Goal: Task Accomplishment & Management: Manage account settings

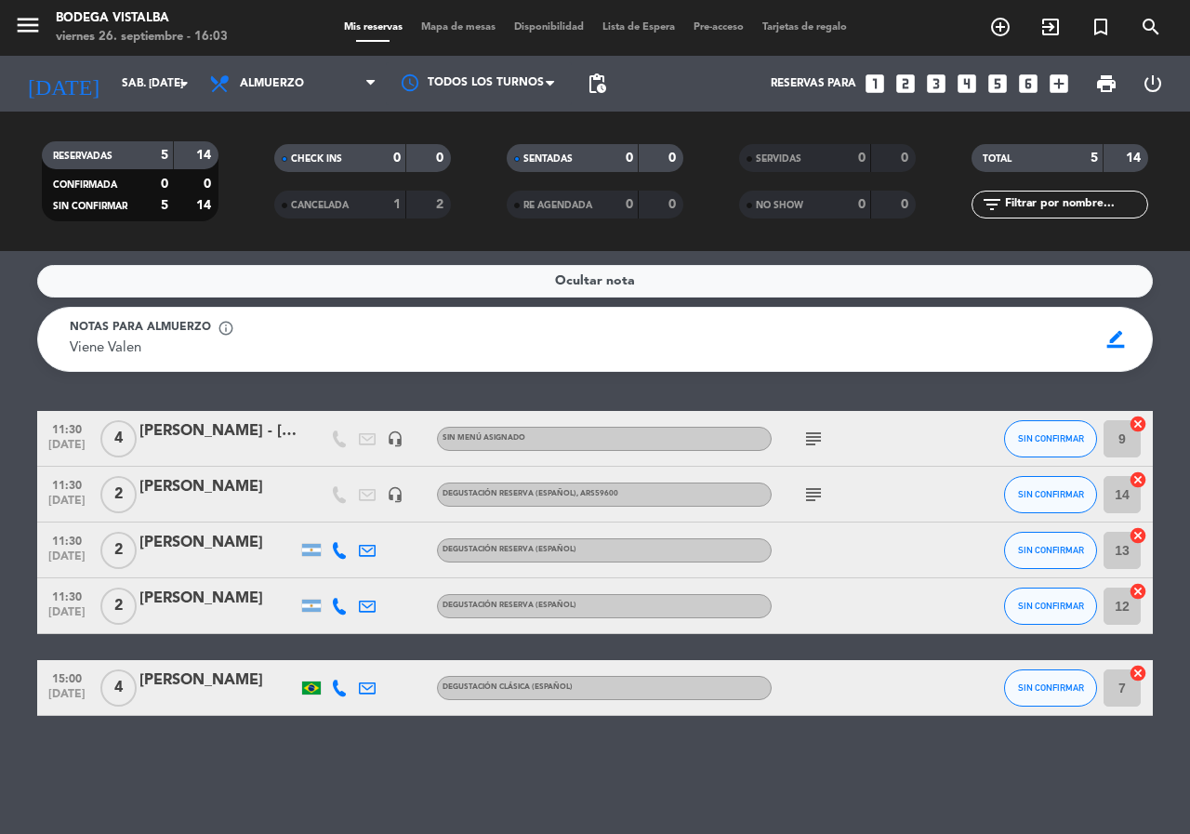
click at [901, 89] on icon "looks_two" at bounding box center [905, 84] width 24 height 24
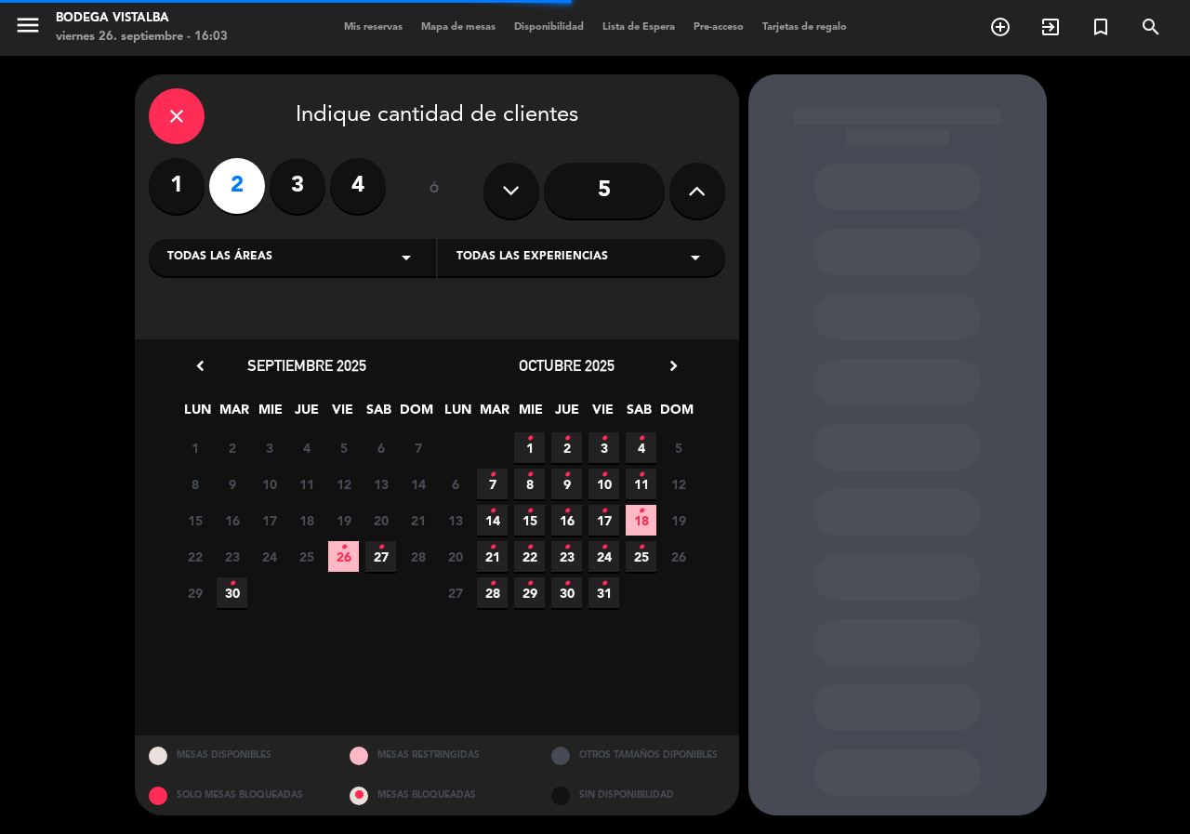
click at [300, 245] on div "Todas las áreas arrow_drop_down" at bounding box center [292, 257] width 287 height 37
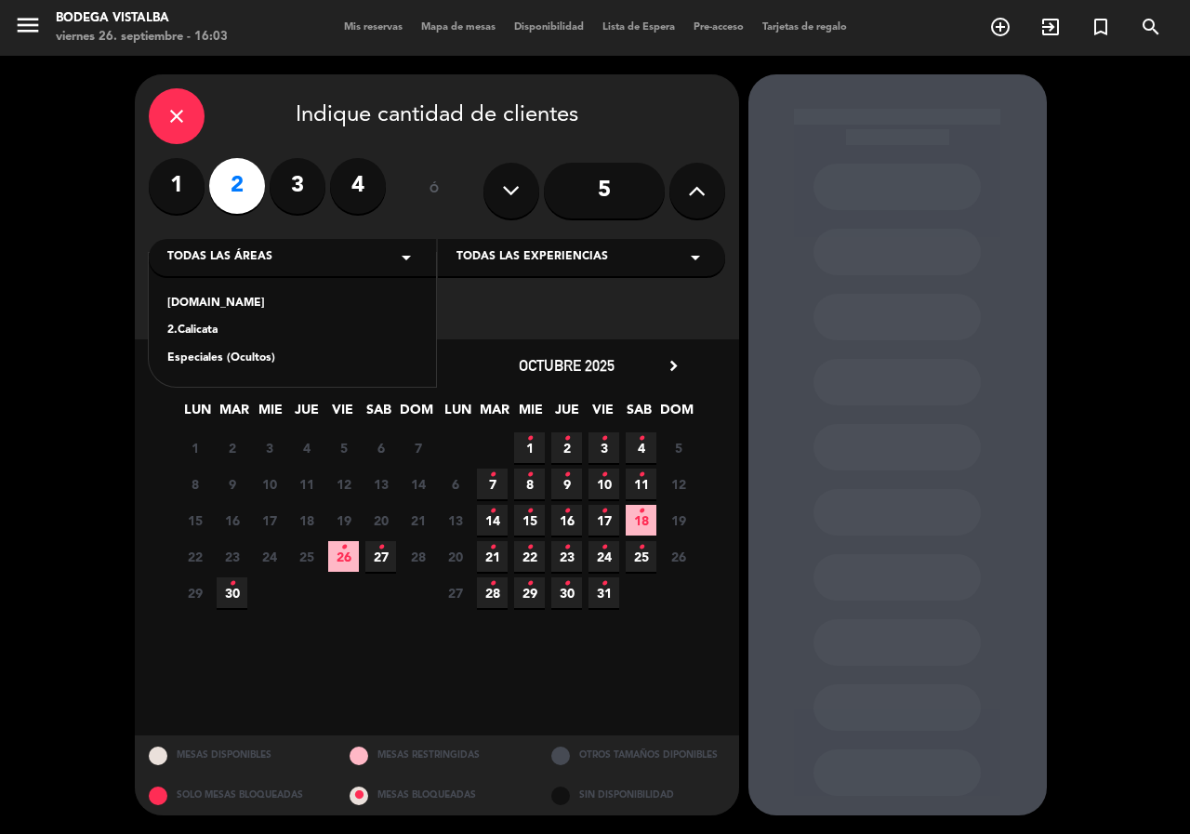
click at [250, 293] on div "[DOMAIN_NAME] 2.Calicata Especiales (Ocultos)" at bounding box center [292, 320] width 287 height 134
click at [386, 551] on span "27 •" at bounding box center [380, 556] width 31 height 31
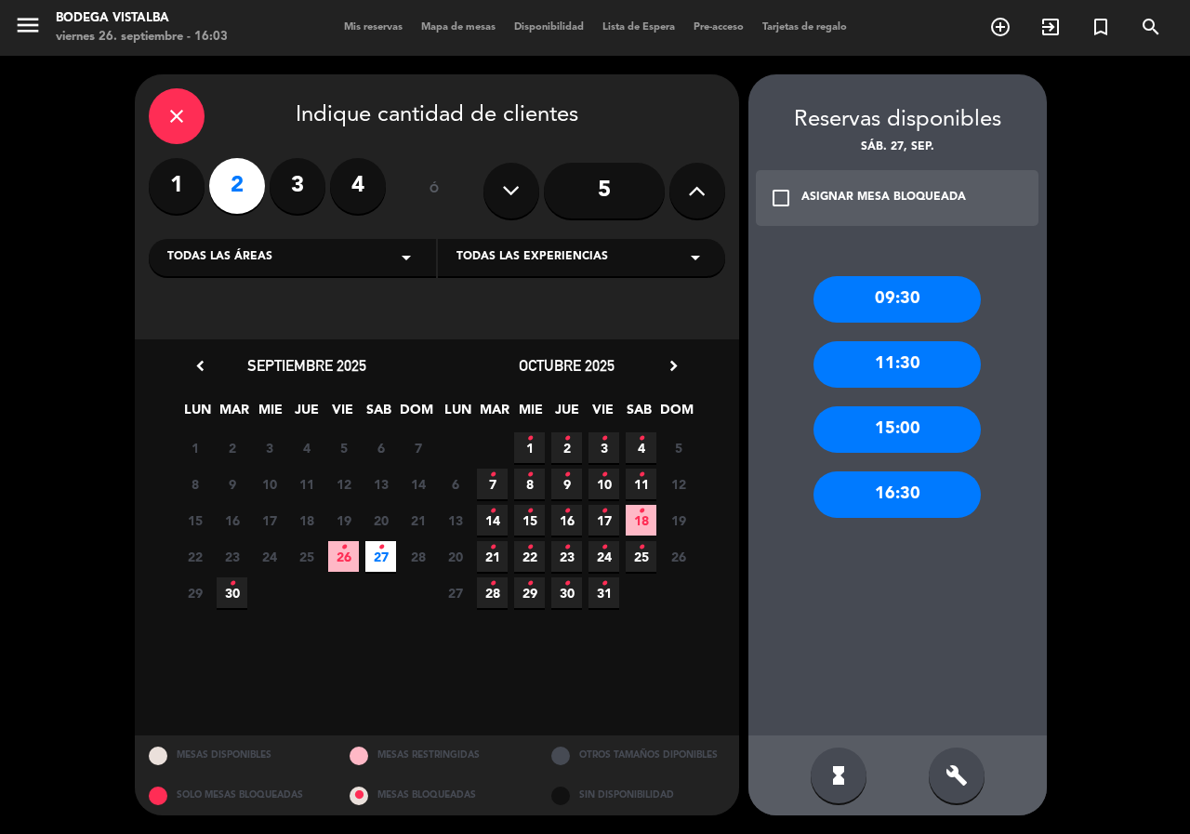
click at [871, 362] on div "11:30" at bounding box center [896, 364] width 167 height 46
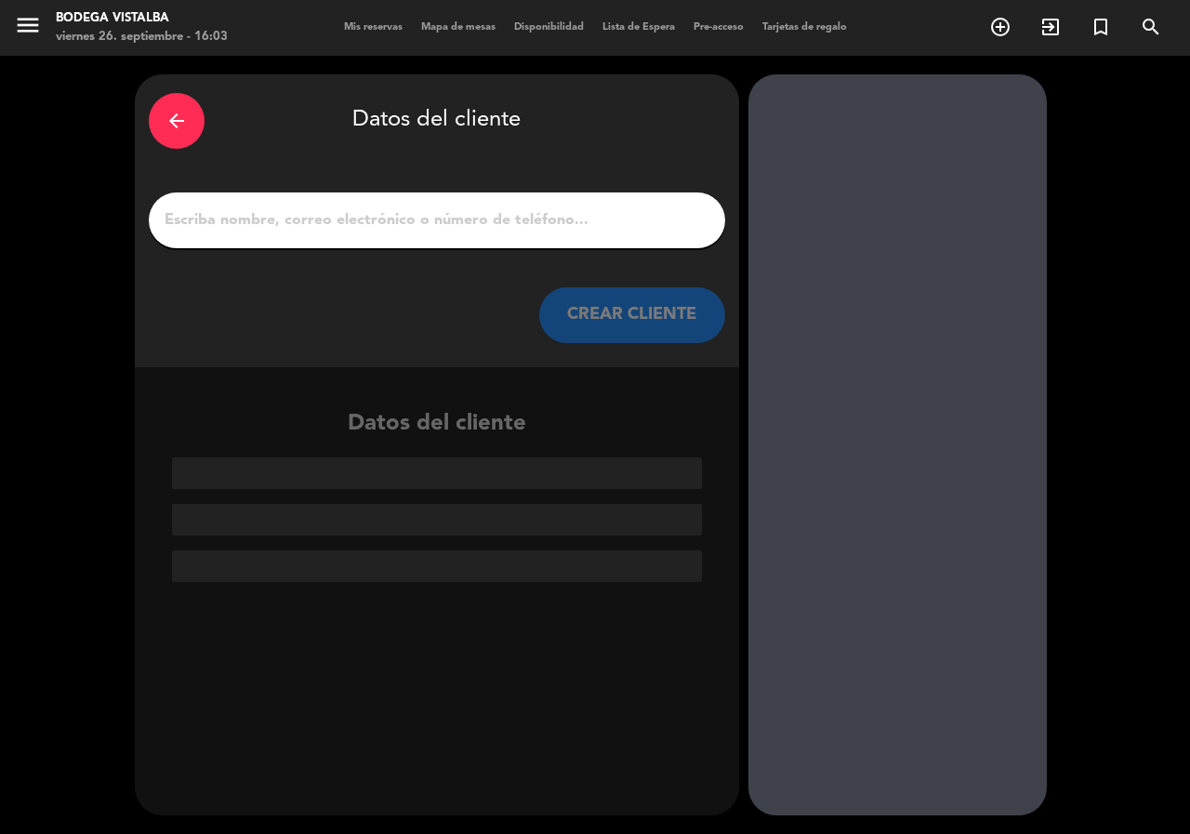
paste input "[PHONE_NUMBER]"
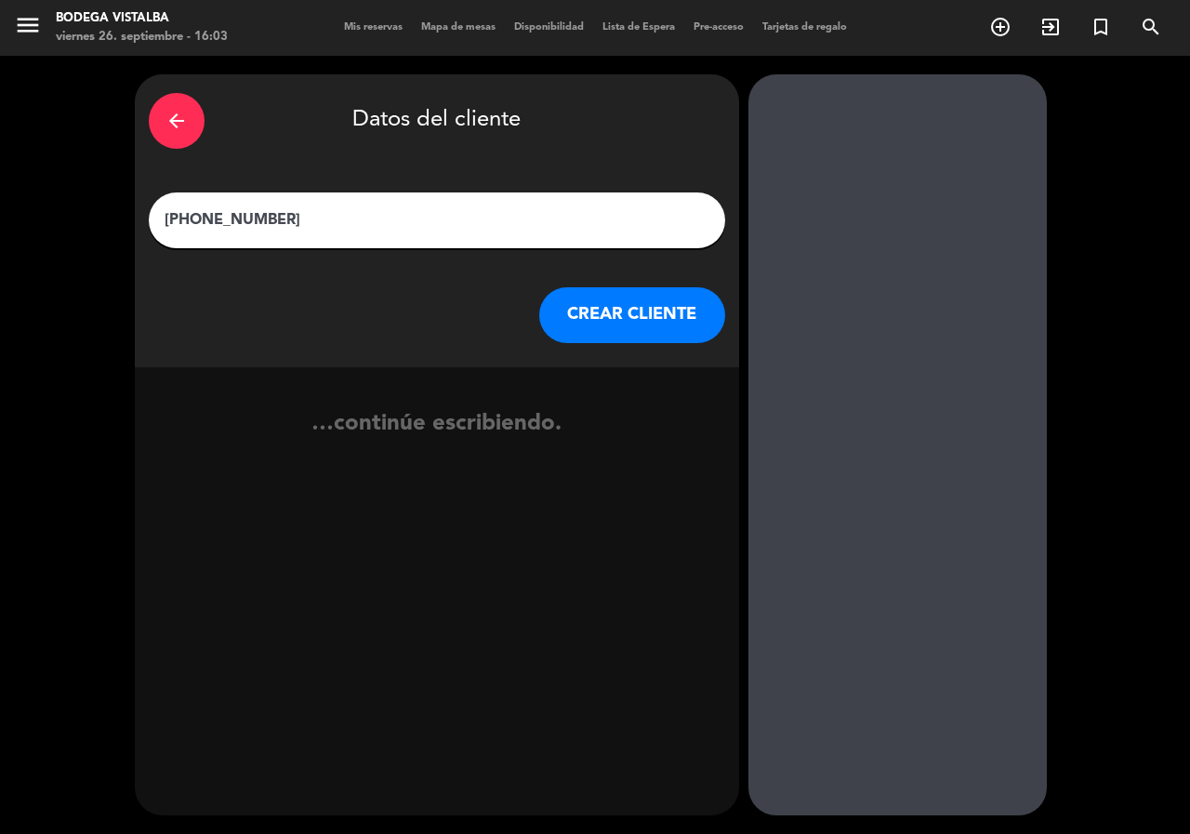
drag, startPoint x: 306, startPoint y: 217, endPoint x: 426, endPoint y: 256, distance: 126.4
click at [306, 217] on input "[PHONE_NUMBER]" at bounding box center [437, 220] width 548 height 26
drag, startPoint x: 394, startPoint y: 212, endPoint x: 0, endPoint y: 202, distance: 394.2
click at [0, 202] on div "arrow_back Datos del cliente [PHONE_NUMBER] CREAR CLIENTE …continúe escribiendo." at bounding box center [595, 445] width 1190 height 778
drag, startPoint x: 410, startPoint y: 216, endPoint x: 0, endPoint y: 207, distance: 409.9
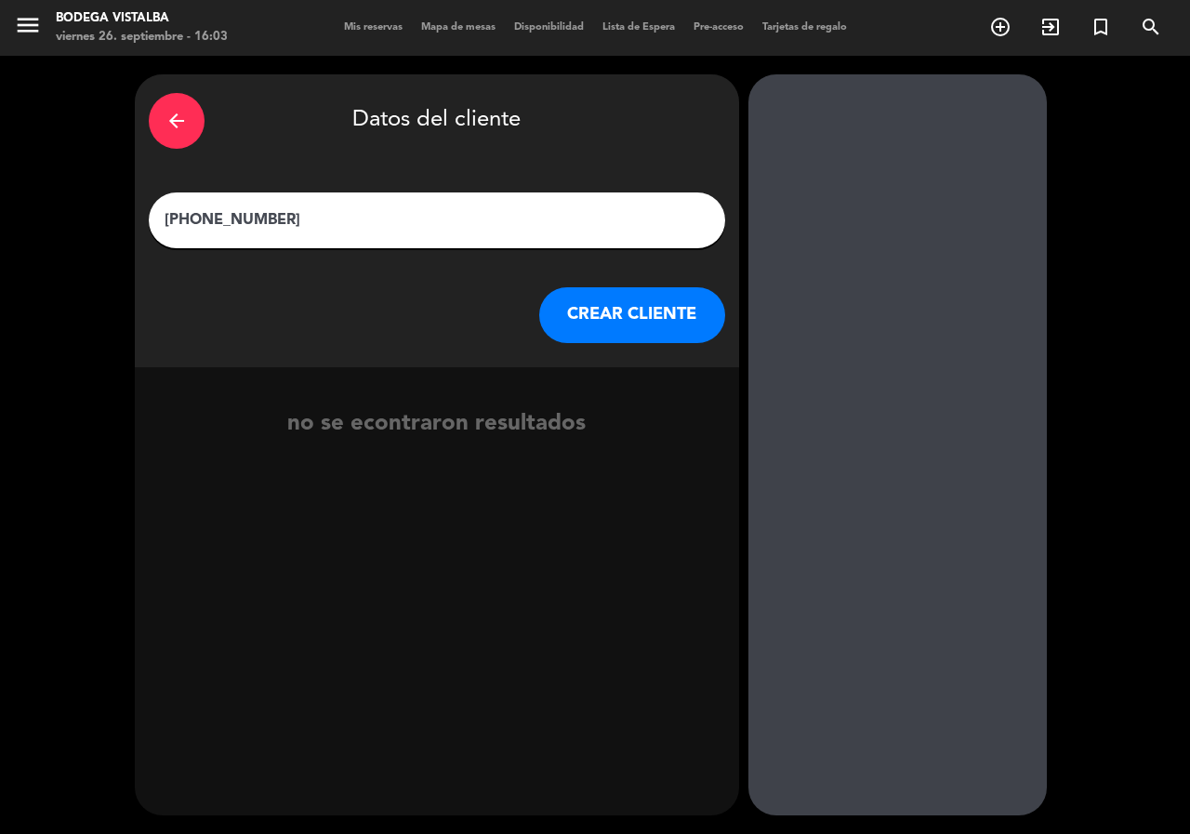
click at [0, 207] on div "arrow_back Datos del cliente [PHONE_NUMBER] CREAR CLIENTE no se econtraron resu…" at bounding box center [595, 445] width 1190 height 778
drag, startPoint x: 450, startPoint y: 230, endPoint x: 0, endPoint y: 243, distance: 450.0
click at [0, 243] on div "arrow_back Datos del cliente [PHONE_NUMBER] CREAR CLIENTE no se econtraron resu…" at bounding box center [595, 445] width 1190 height 778
paste input "Pasajero: [PERSON_NAME] DOS [PERSON_NAME]"
drag, startPoint x: 233, startPoint y: 217, endPoint x: 251, endPoint y: 260, distance: 46.3
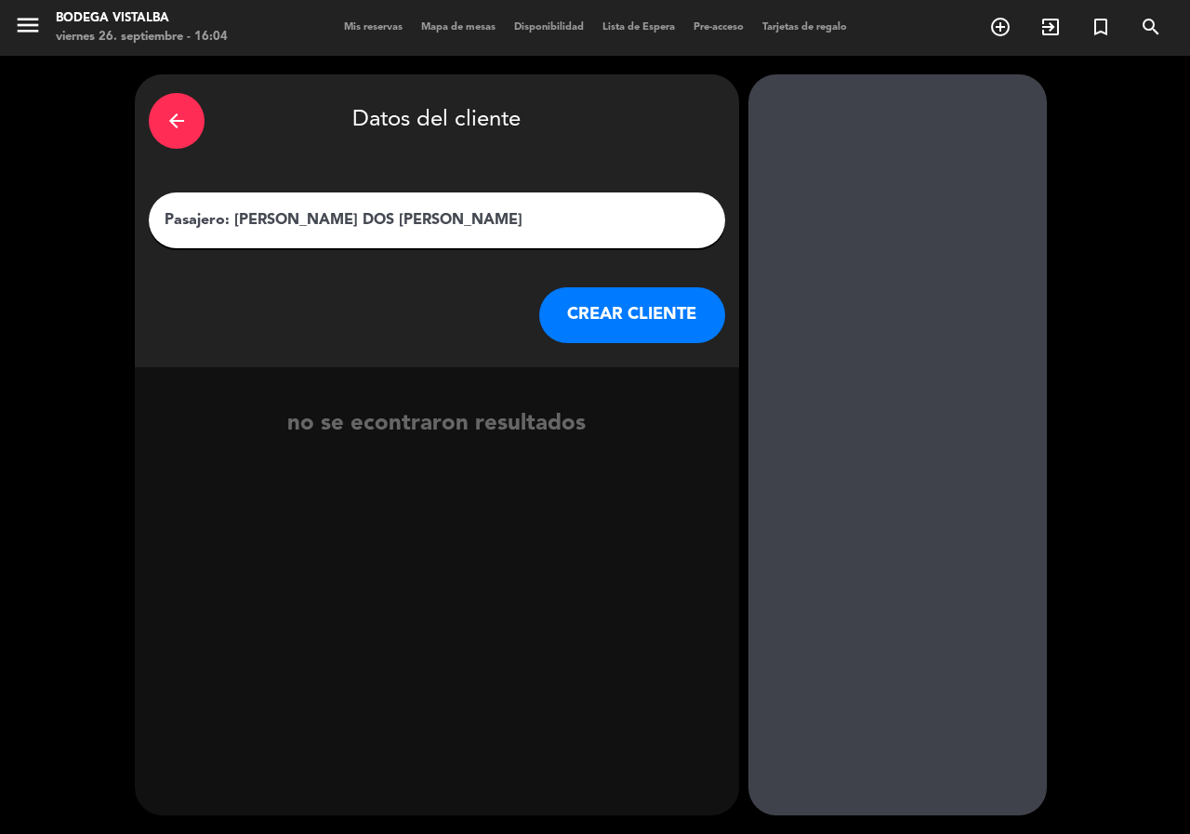
click at [46, 226] on div "arrow_back Datos del cliente Pasajero: [PERSON_NAME] DOS [PERSON_NAME] CLIENTE …" at bounding box center [595, 445] width 1190 height 778
type input "[PERSON_NAME] DOS [PERSON_NAME]"
click at [655, 317] on button "CREAR CLIENTE" at bounding box center [632, 315] width 186 height 56
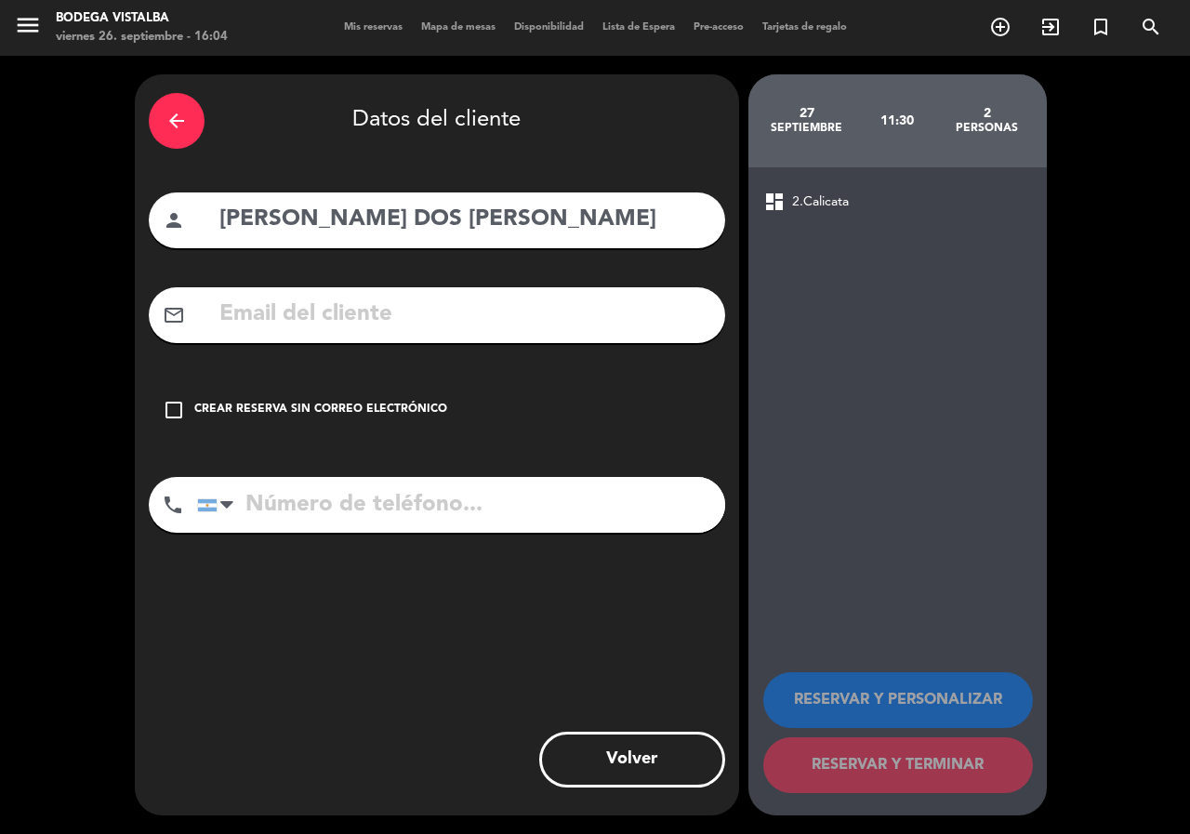
click at [546, 528] on input "tel" at bounding box center [461, 505] width 528 height 56
click at [362, 497] on input "tel" at bounding box center [461, 505] width 528 height 56
paste input "[PHONE_NUMBER]"
type input "[PHONE_NUMBER]"
click at [418, 420] on div "check_box_outline_blank Crear reserva sin correo electrónico" at bounding box center [437, 410] width 576 height 56
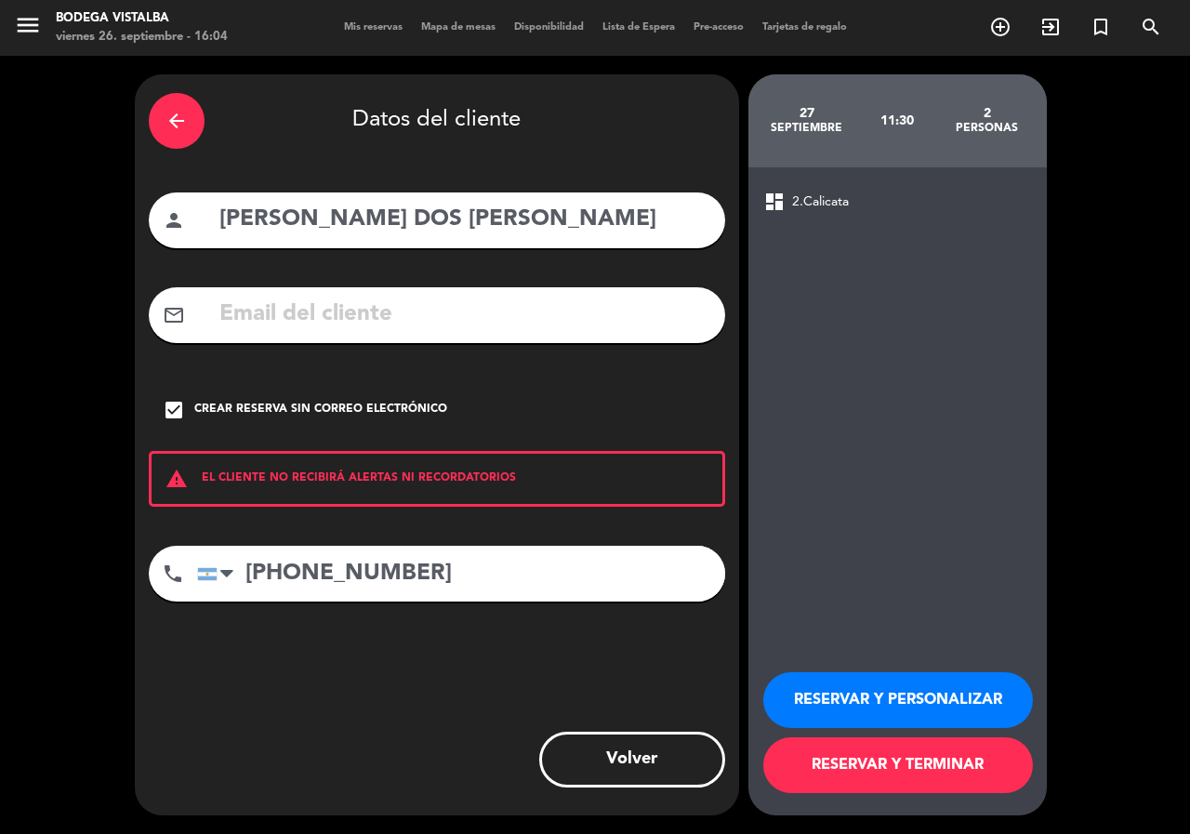
click at [844, 703] on button "RESERVAR Y PERSONALIZAR" at bounding box center [898, 700] width 270 height 56
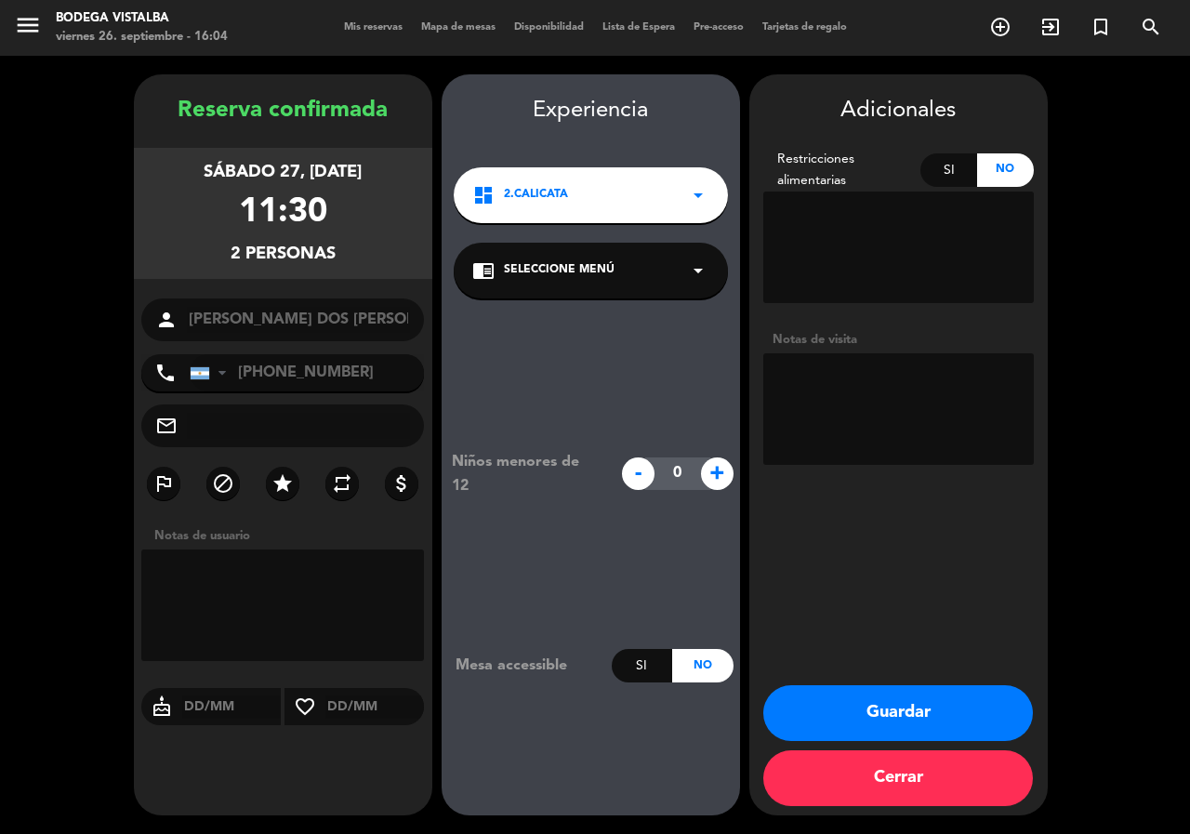
click at [875, 401] on textarea at bounding box center [898, 409] width 270 height 112
type textarea "Driver [PERSON_NAME]. Paga pax"
click at [946, 704] on button "Guardar" at bounding box center [898, 713] width 270 height 56
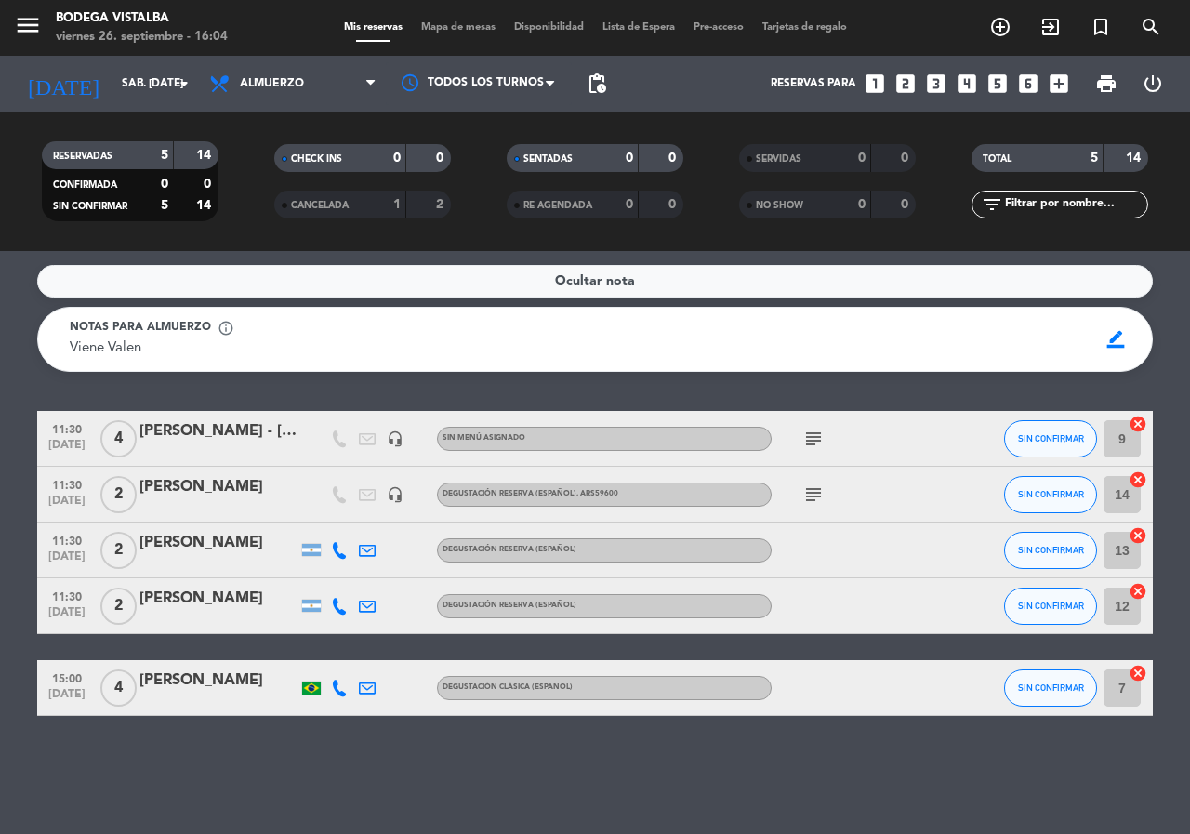
click at [349, 203] on span "CANCELADA" at bounding box center [320, 205] width 58 height 9
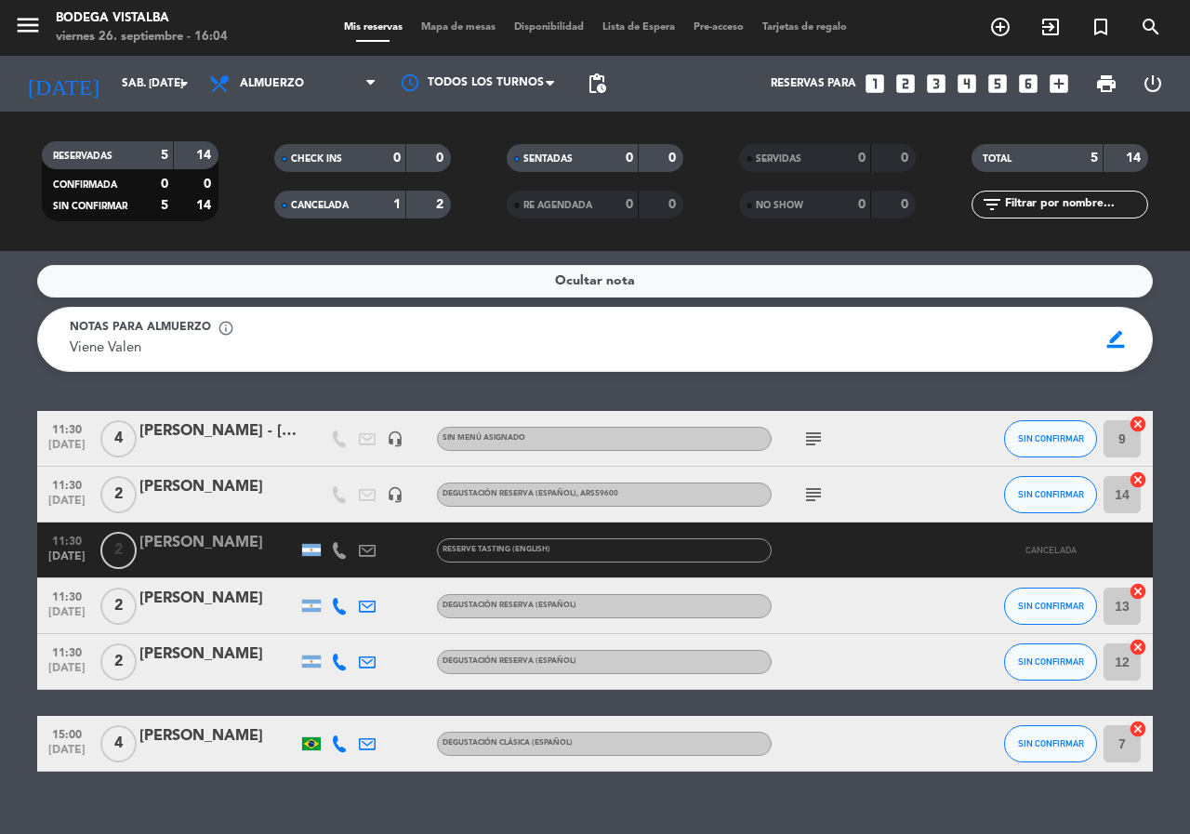
click at [349, 203] on span "CANCELADA" at bounding box center [320, 205] width 58 height 9
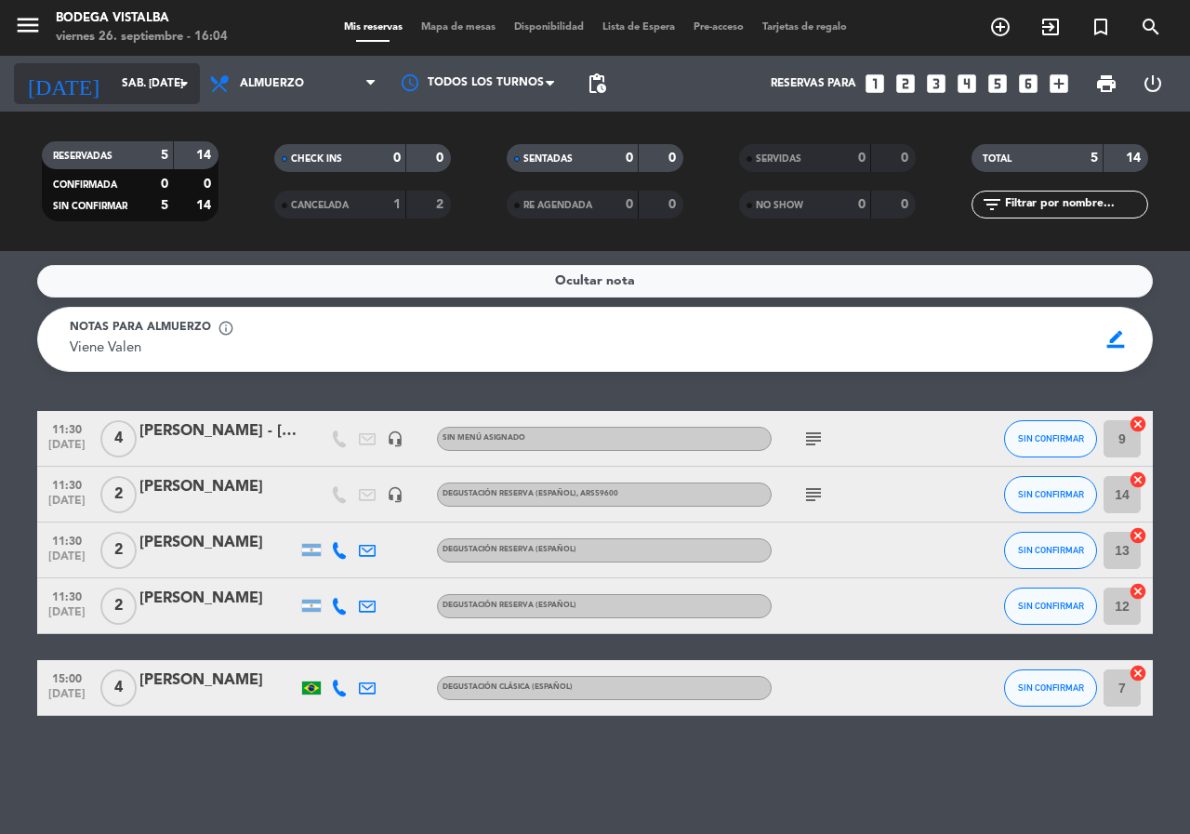
click at [123, 97] on input "sáb. [DATE]" at bounding box center [186, 84] width 148 height 32
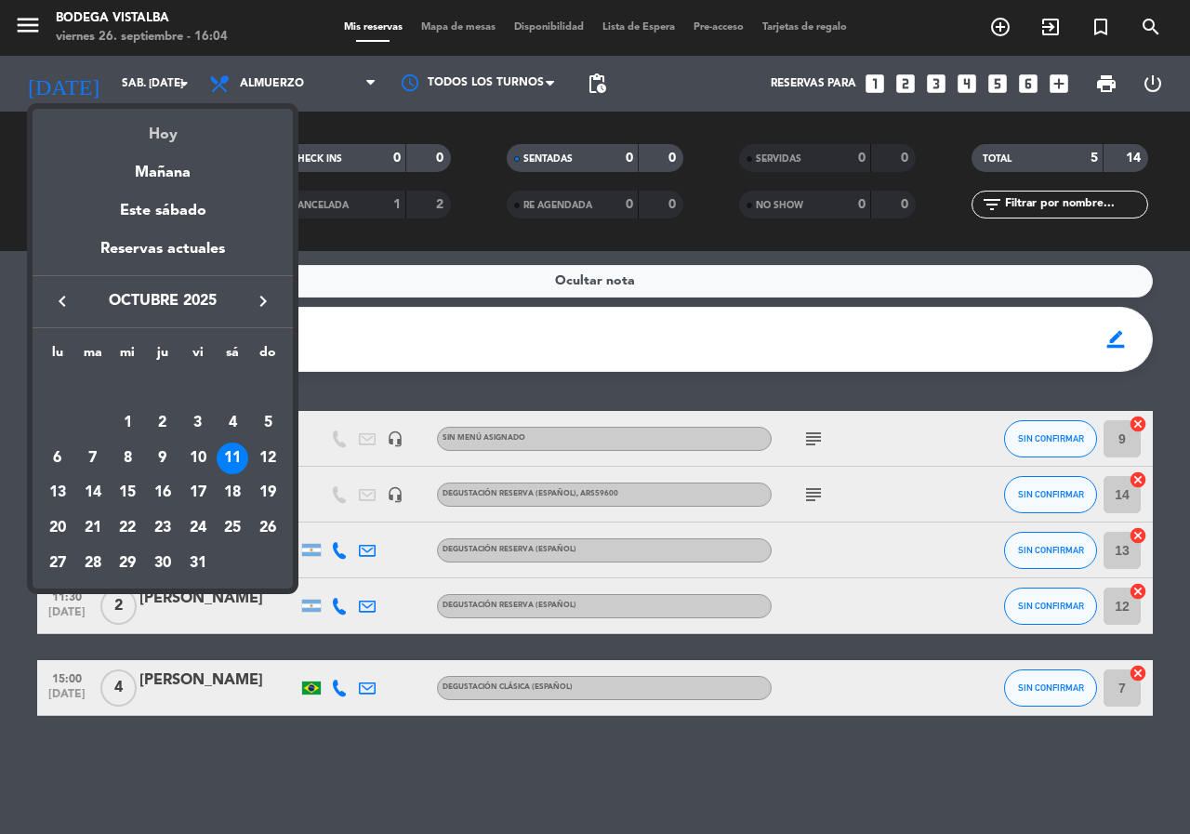
click at [139, 146] on div "Hoy" at bounding box center [163, 128] width 260 height 38
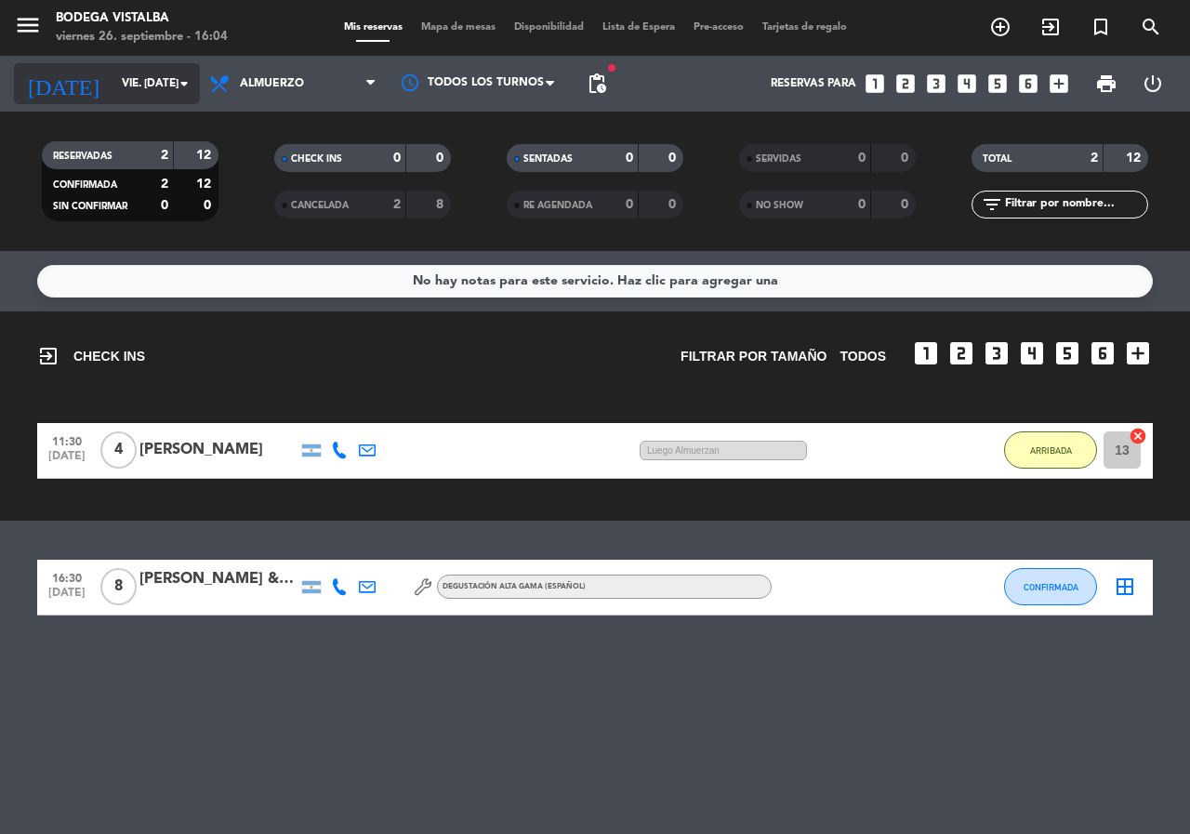
click at [112, 80] on input "vie. [DATE]" at bounding box center [186, 84] width 148 height 32
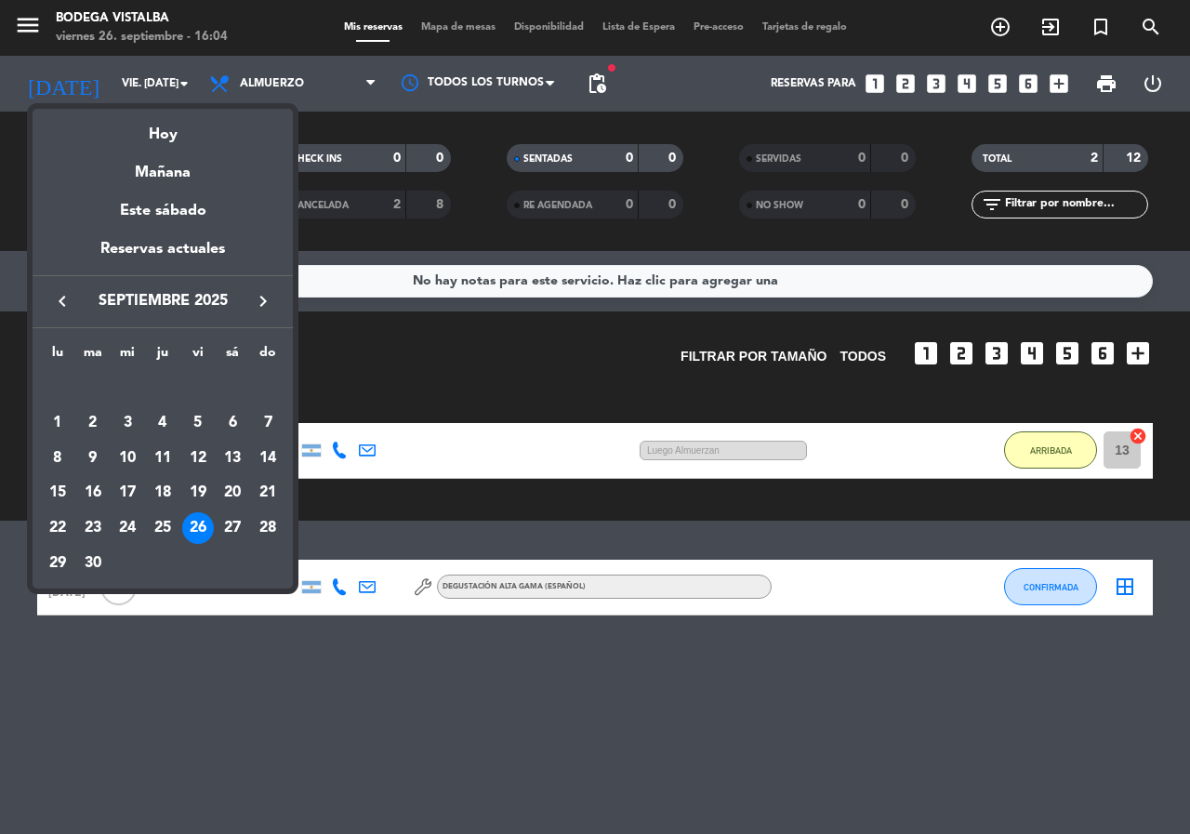
click at [264, 297] on icon "keyboard_arrow_right" at bounding box center [263, 301] width 22 height 22
click at [231, 454] on div "11" at bounding box center [233, 458] width 32 height 32
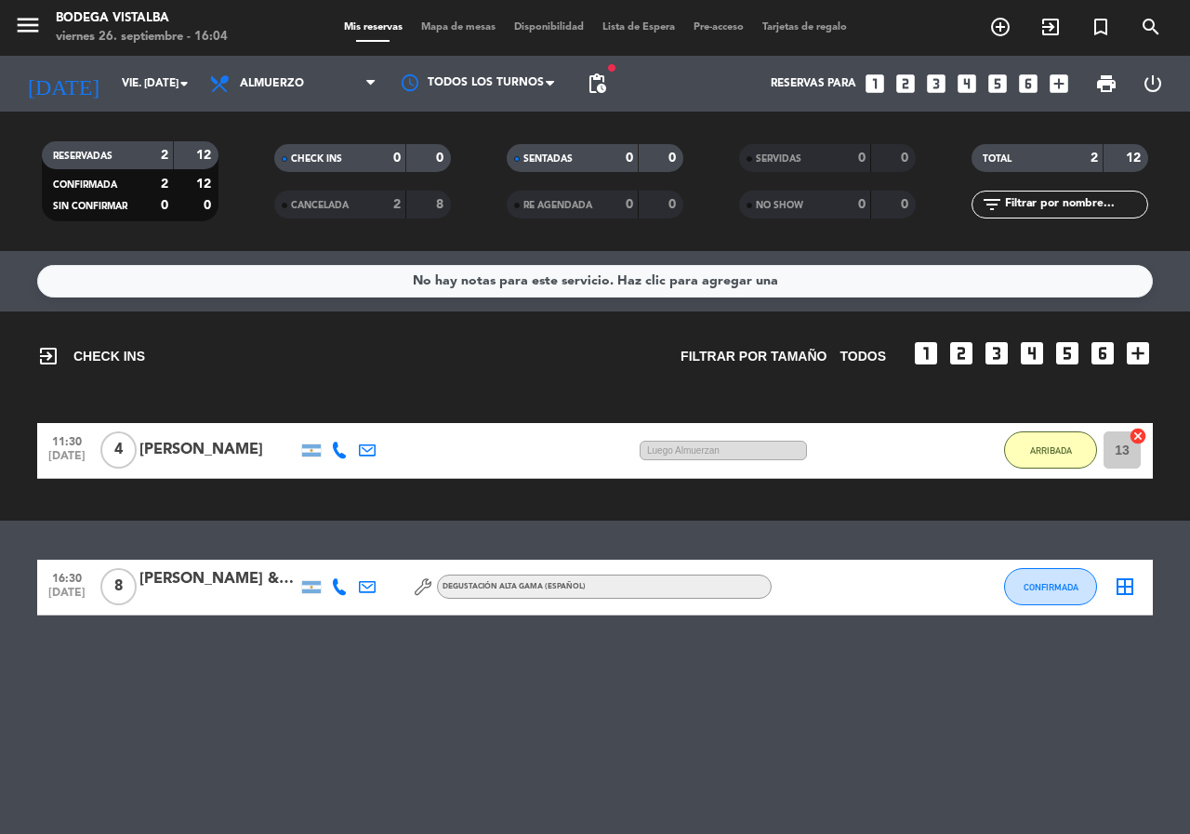
type input "sáb. [DATE]"
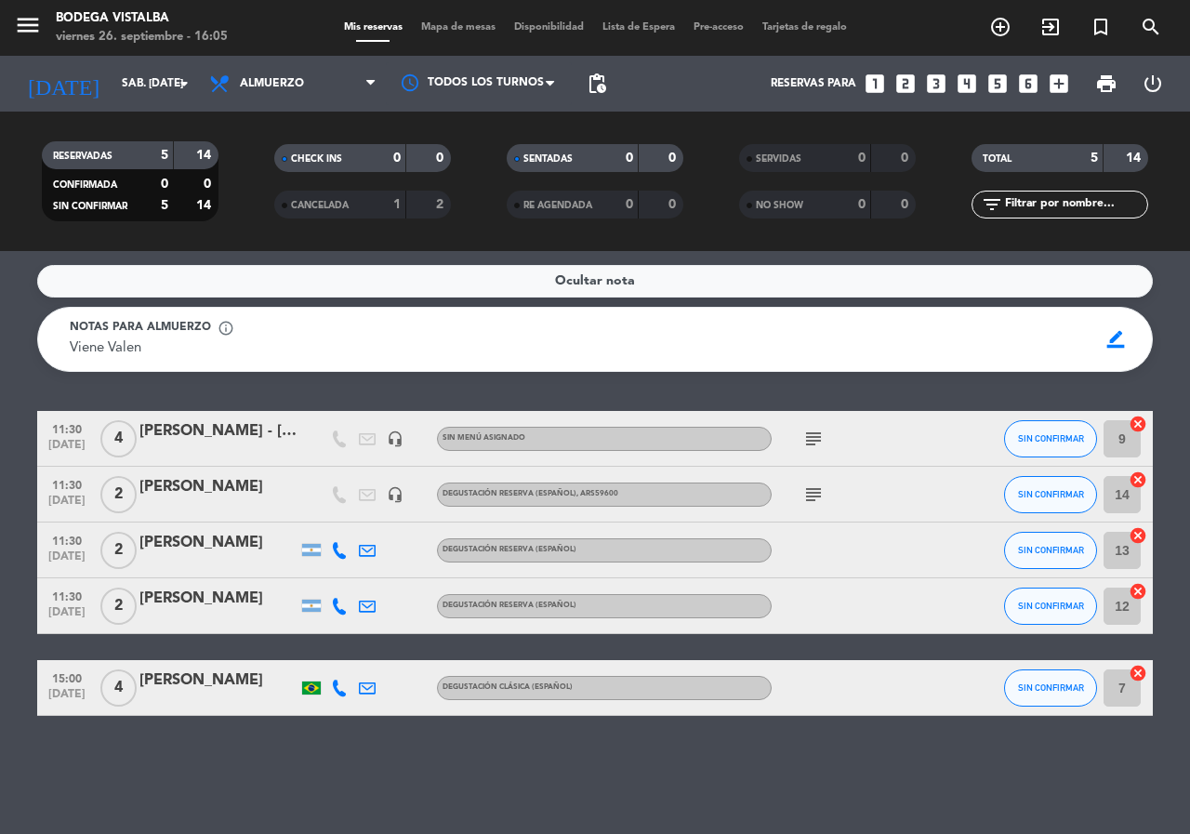
click at [388, 734] on div "Ocultar nota Notas para almuerzo info_outline Viene Valen Viene Valen border_co…" at bounding box center [595, 542] width 1190 height 583
click at [595, 89] on span "pending_actions" at bounding box center [596, 83] width 22 height 22
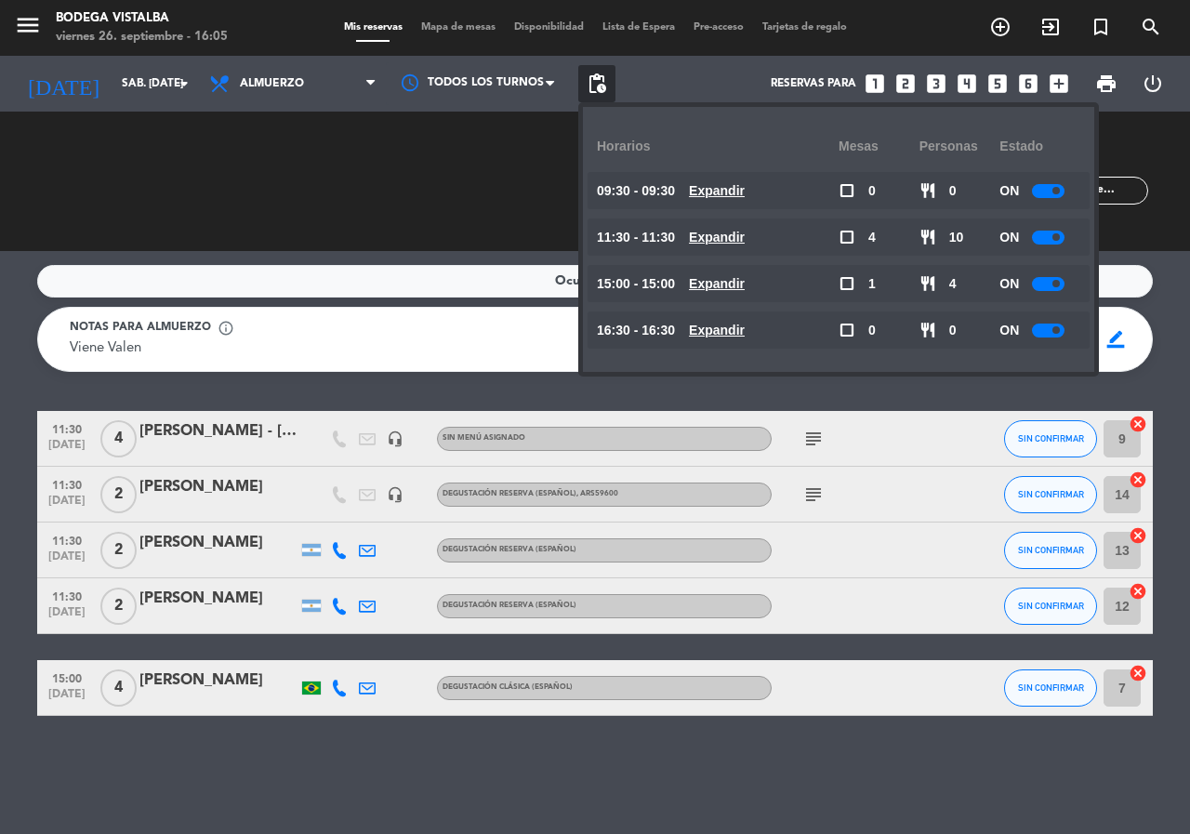
click at [595, 89] on span "pending_actions" at bounding box center [596, 83] width 22 height 22
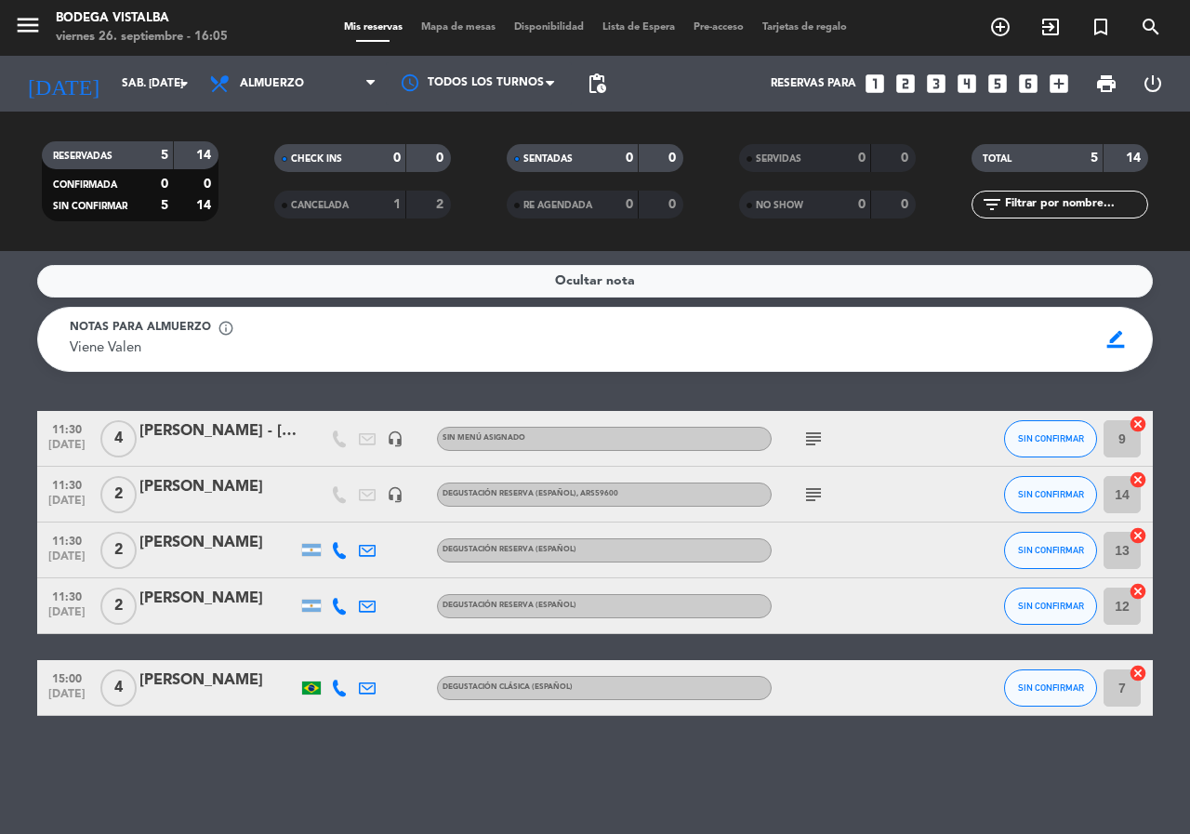
click at [910, 82] on icon "looks_two" at bounding box center [905, 84] width 24 height 24
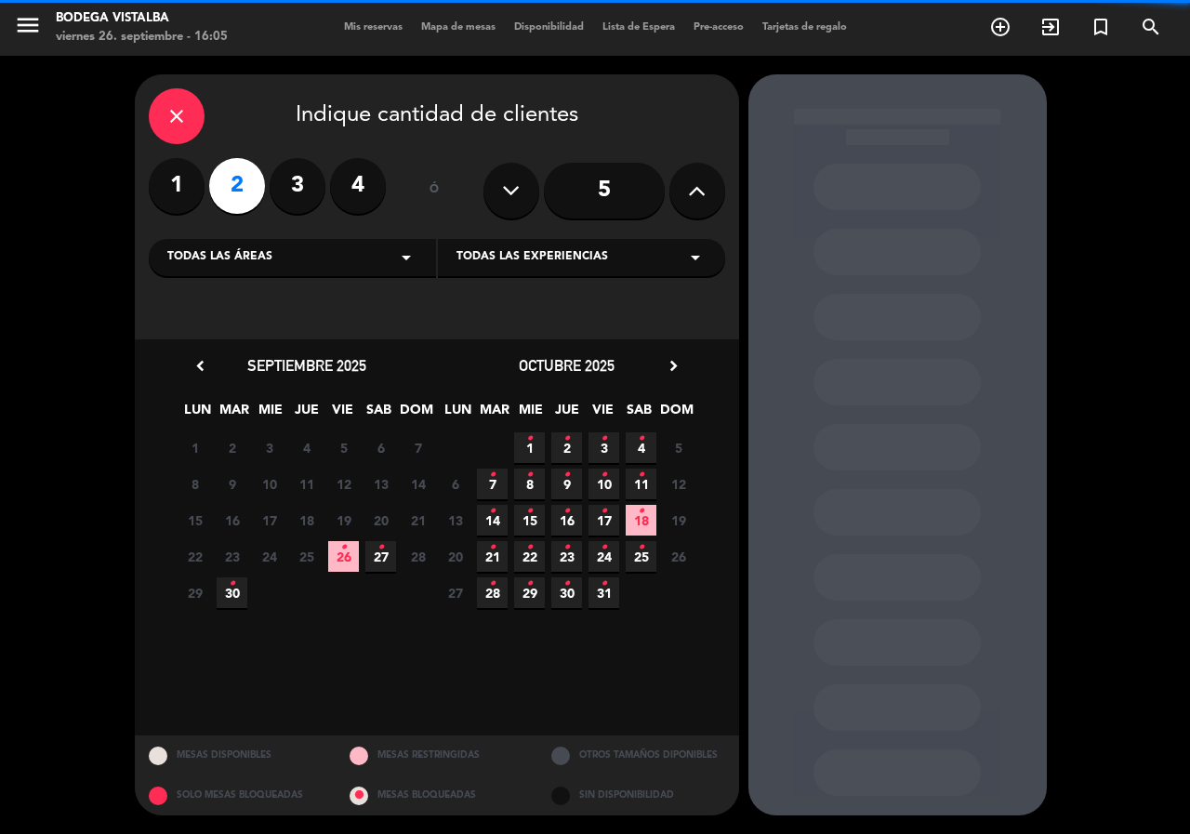
click at [305, 273] on div "Todas las áreas arrow_drop_down" at bounding box center [292, 257] width 287 height 37
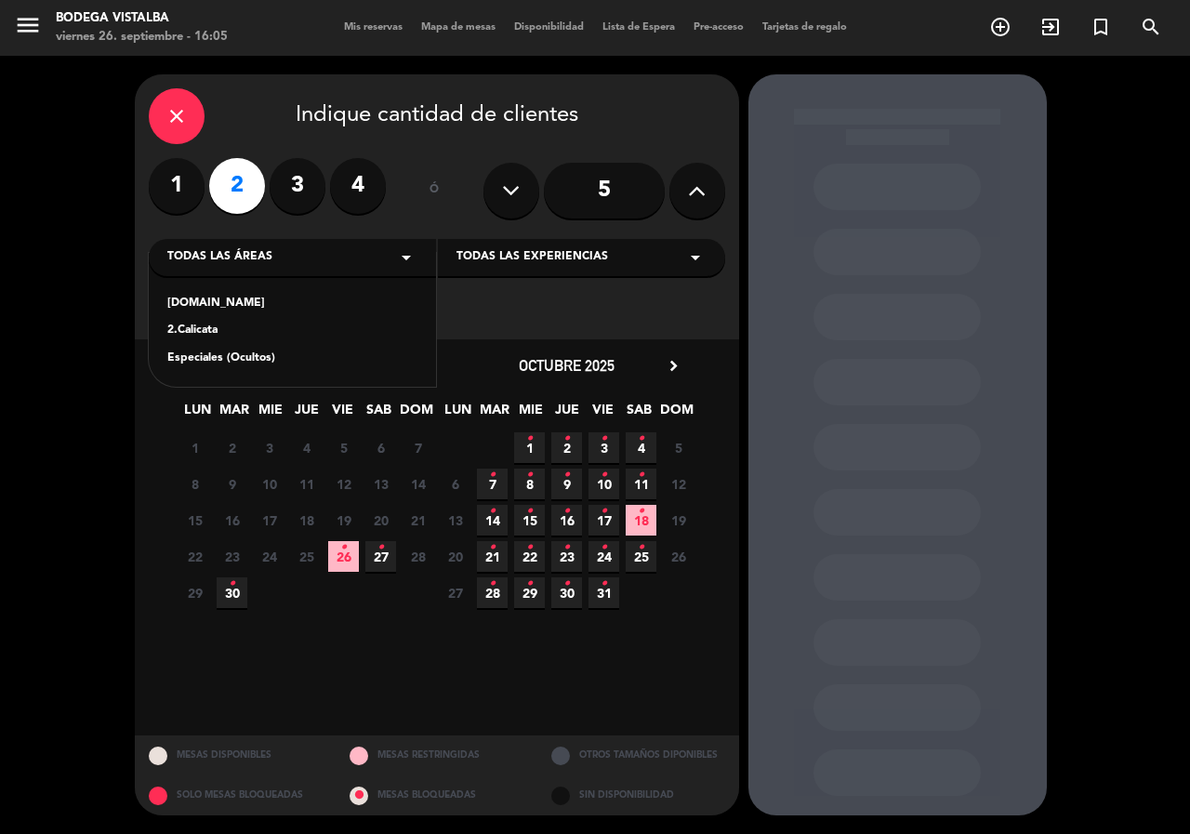
click at [665, 344] on div "chevron_left septiembre 2025 LUN MAR [PERSON_NAME] VIE SAB DOM 1 2 3 4 5 6 7 8 …" at bounding box center [437, 537] width 604 height 396
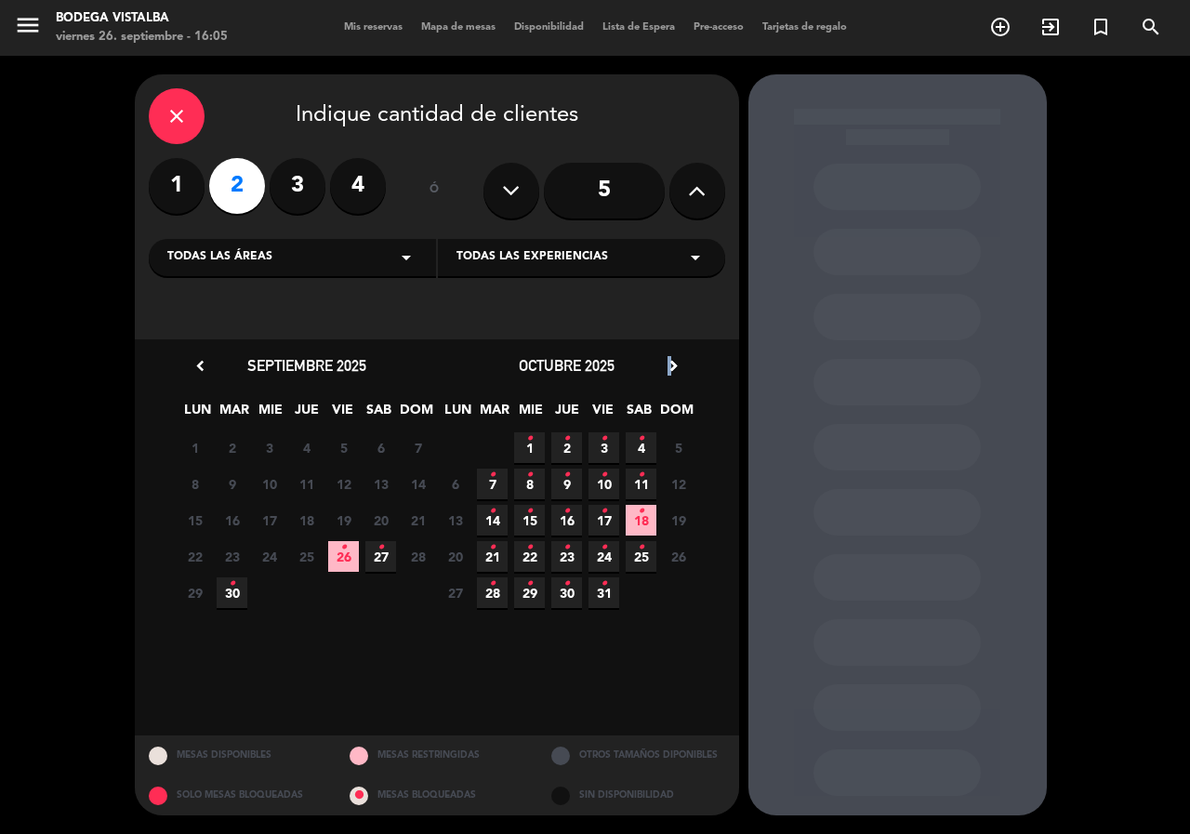
click at [670, 363] on icon "chevron_right" at bounding box center [674, 366] width 20 height 20
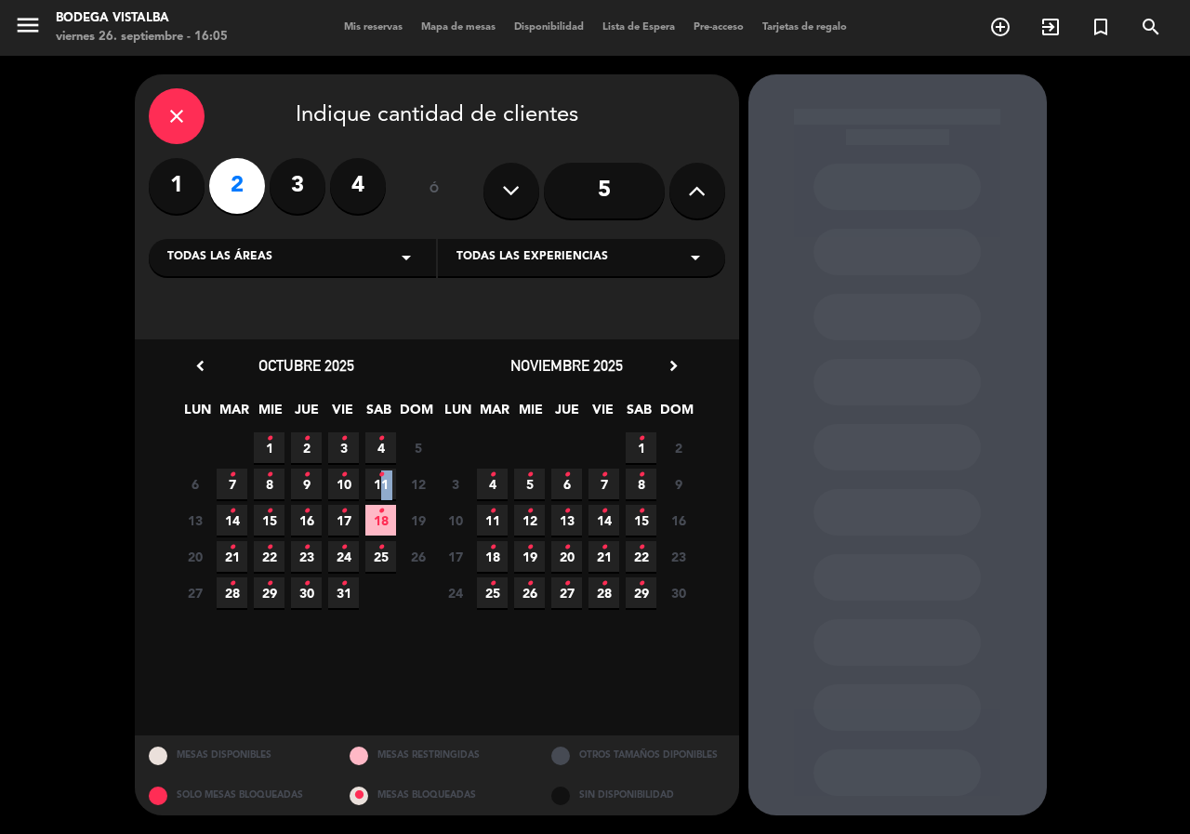
click at [378, 486] on span "11 •" at bounding box center [380, 483] width 31 height 31
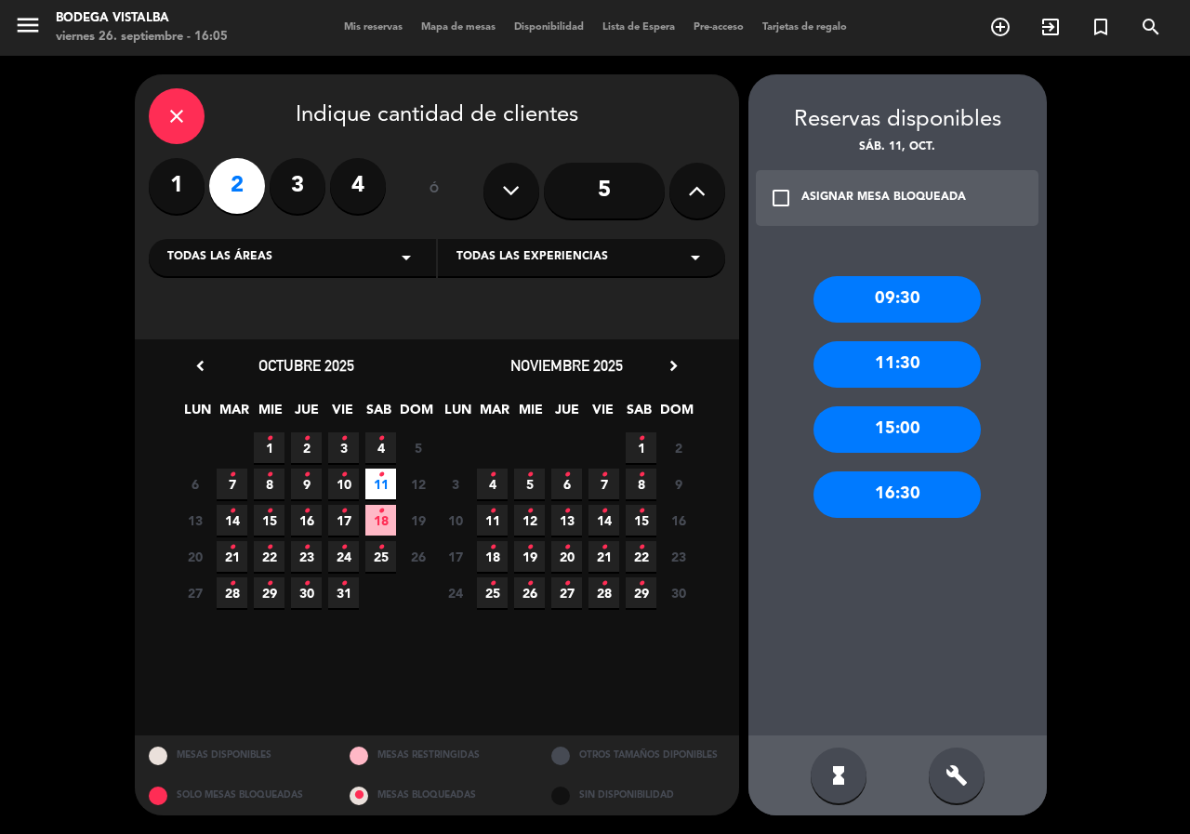
click at [861, 296] on div "09:30" at bounding box center [896, 299] width 167 height 46
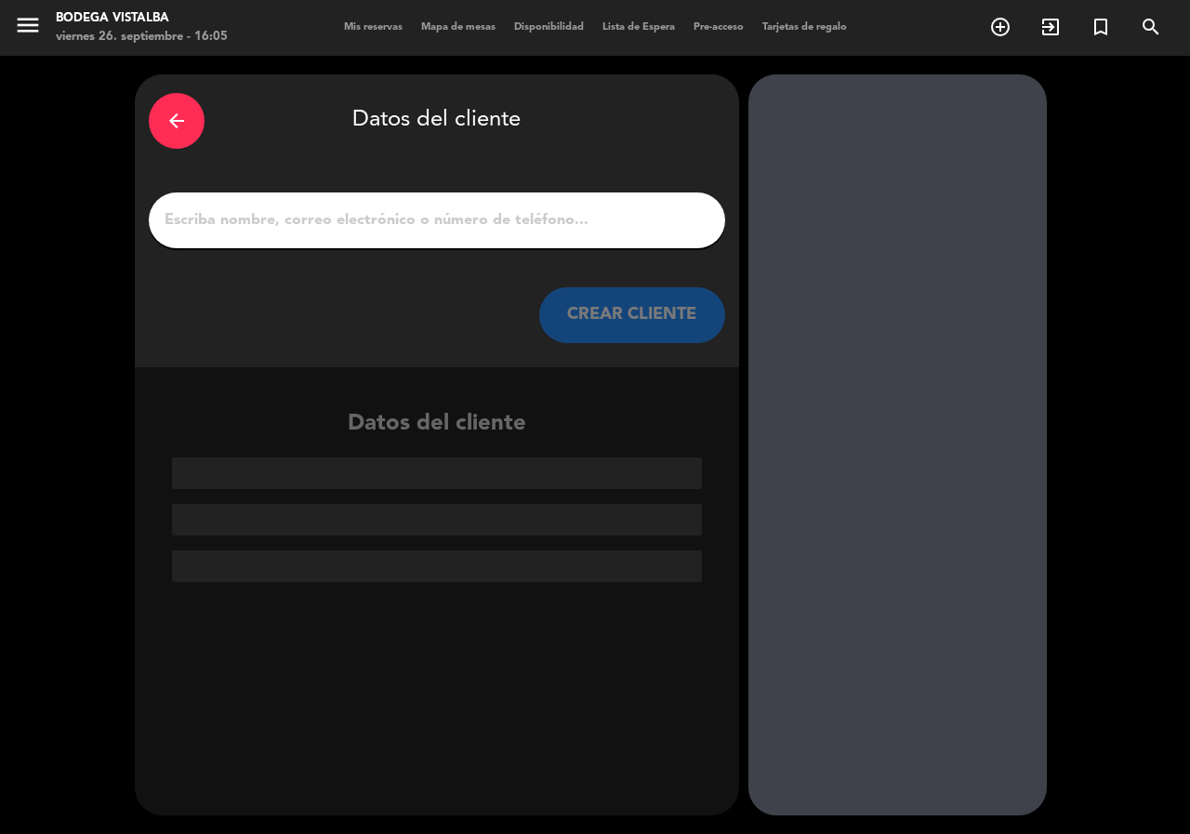
click at [386, 214] on input "1" at bounding box center [437, 220] width 548 height 26
paste input "[PHONE_NUMBER]"
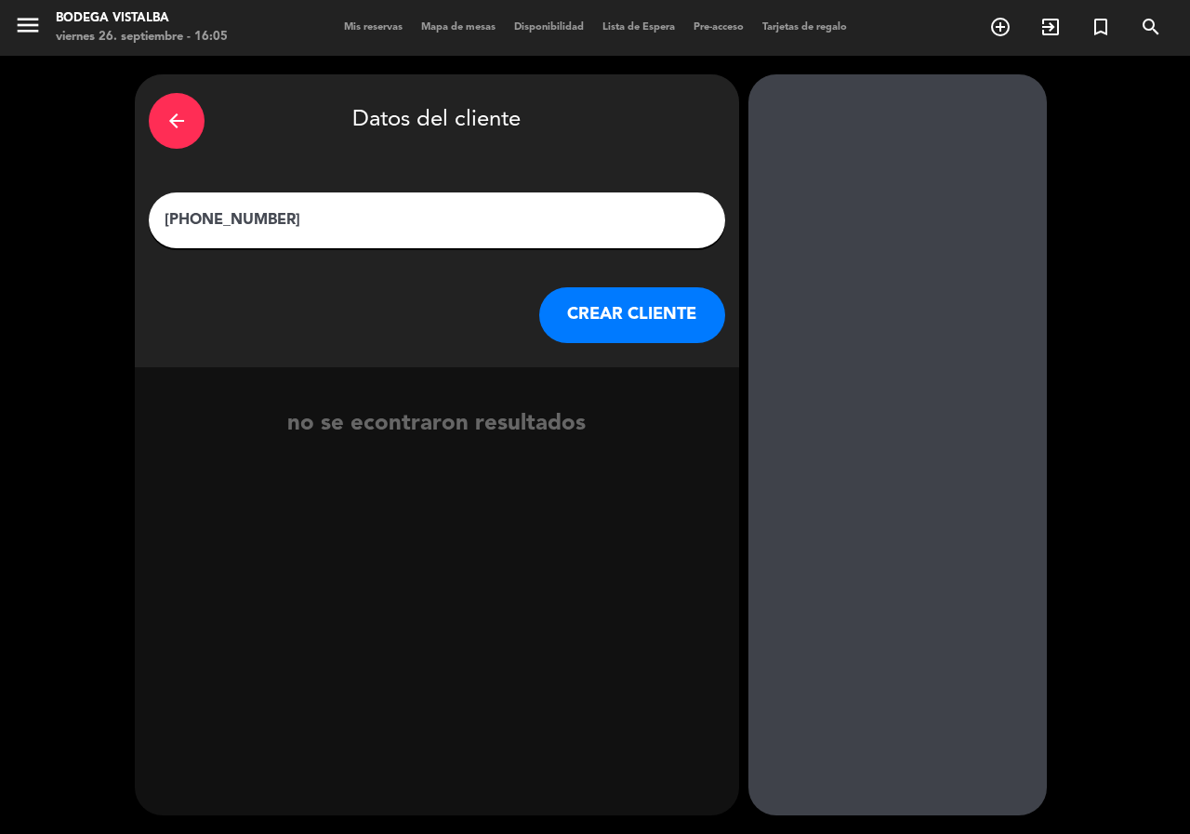
drag, startPoint x: 386, startPoint y: 214, endPoint x: 0, endPoint y: 145, distance: 391.8
click at [0, 145] on div "arrow_back Datos del cliente [PHONE_NUMBER] CREAR CLIENTE no se econtraron resu…" at bounding box center [595, 445] width 1190 height 778
paste input "[PERSON_NAME] DOS SANTO"
type input "[PERSON_NAME] DOS [PERSON_NAME]"
click at [598, 320] on button "CREAR CLIENTE" at bounding box center [632, 315] width 186 height 56
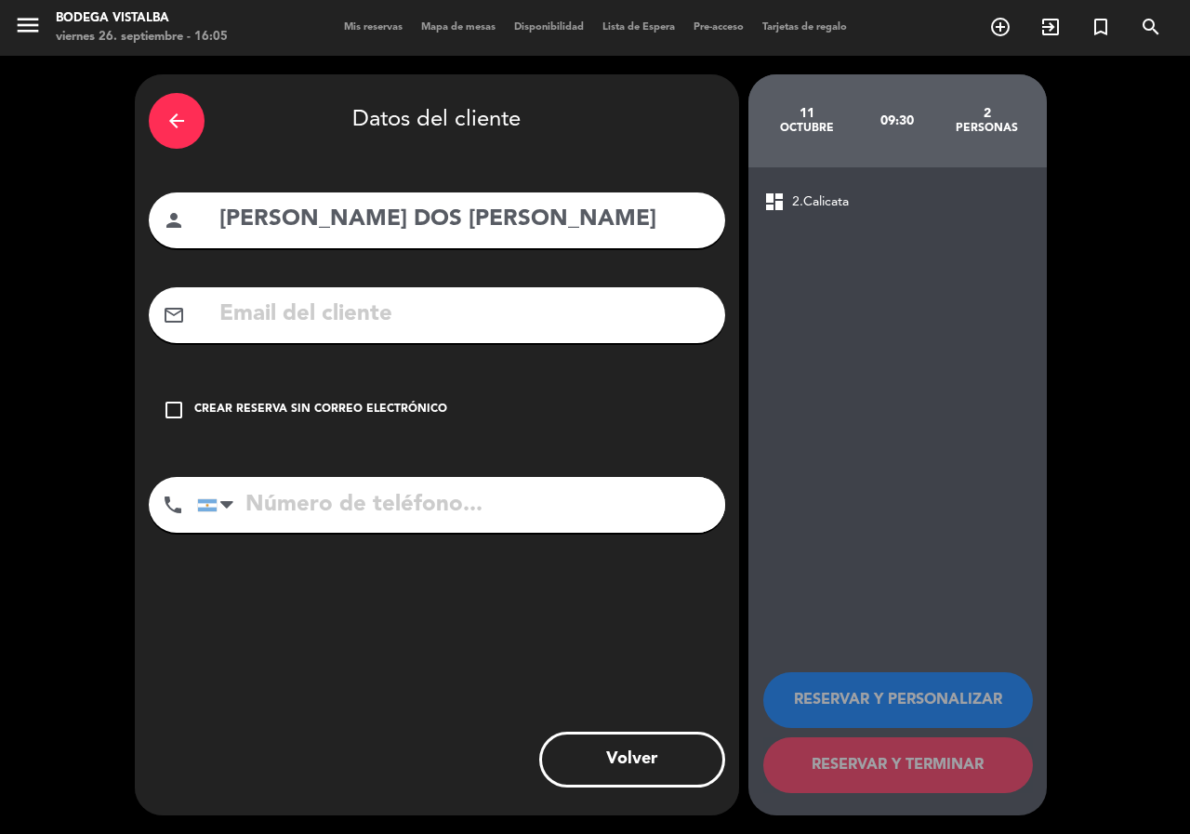
click at [433, 528] on input "tel" at bounding box center [461, 505] width 528 height 56
paste input "[PHONE_NUMBER]"
type input "[PHONE_NUMBER]"
click at [349, 401] on div "Crear reserva sin correo electrónico" at bounding box center [320, 410] width 253 height 19
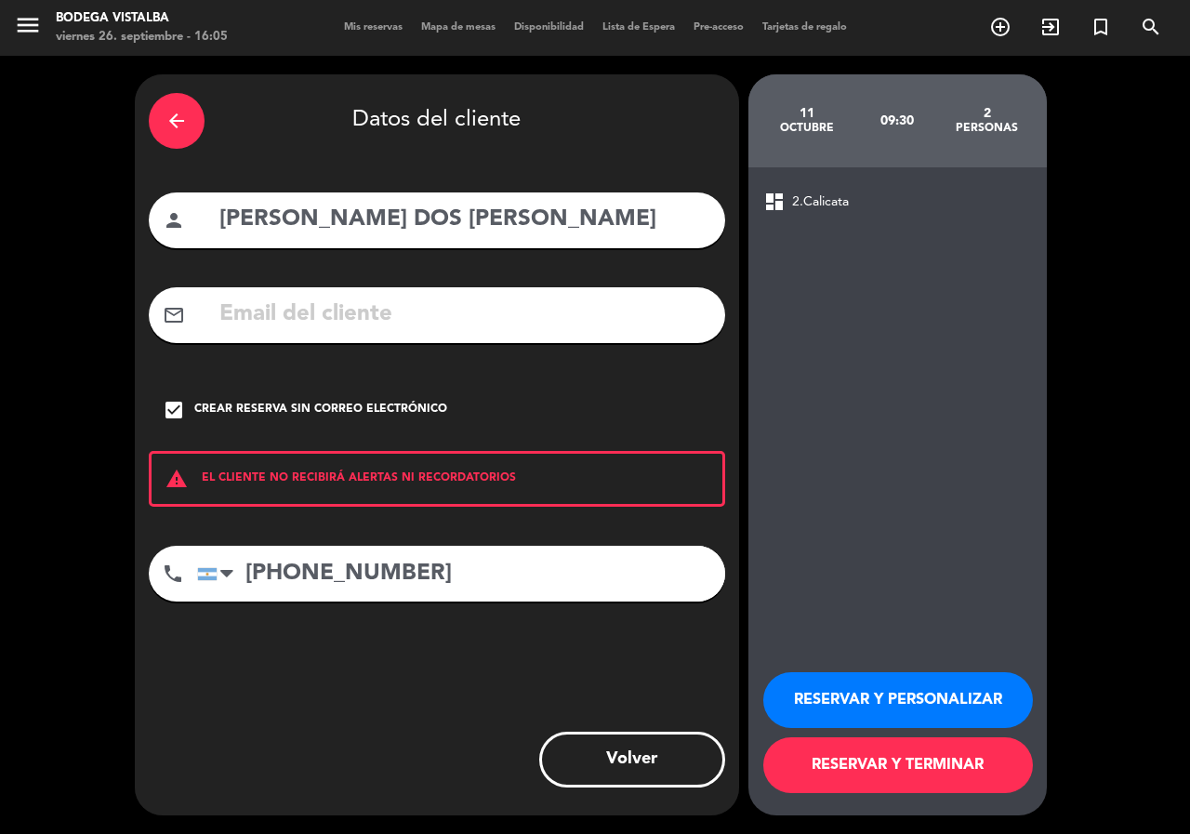
click at [884, 703] on button "RESERVAR Y PERSONALIZAR" at bounding box center [898, 700] width 270 height 56
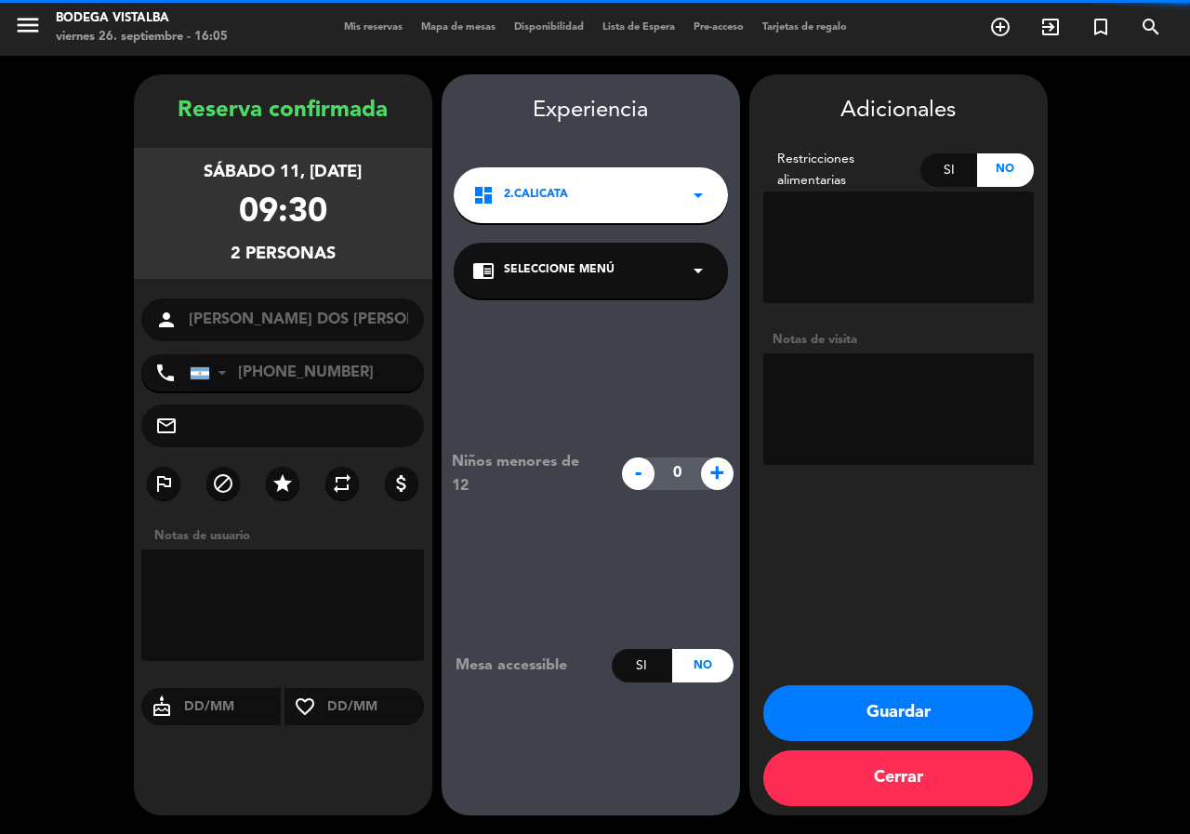
click at [895, 412] on textarea at bounding box center [898, 409] width 270 height 112
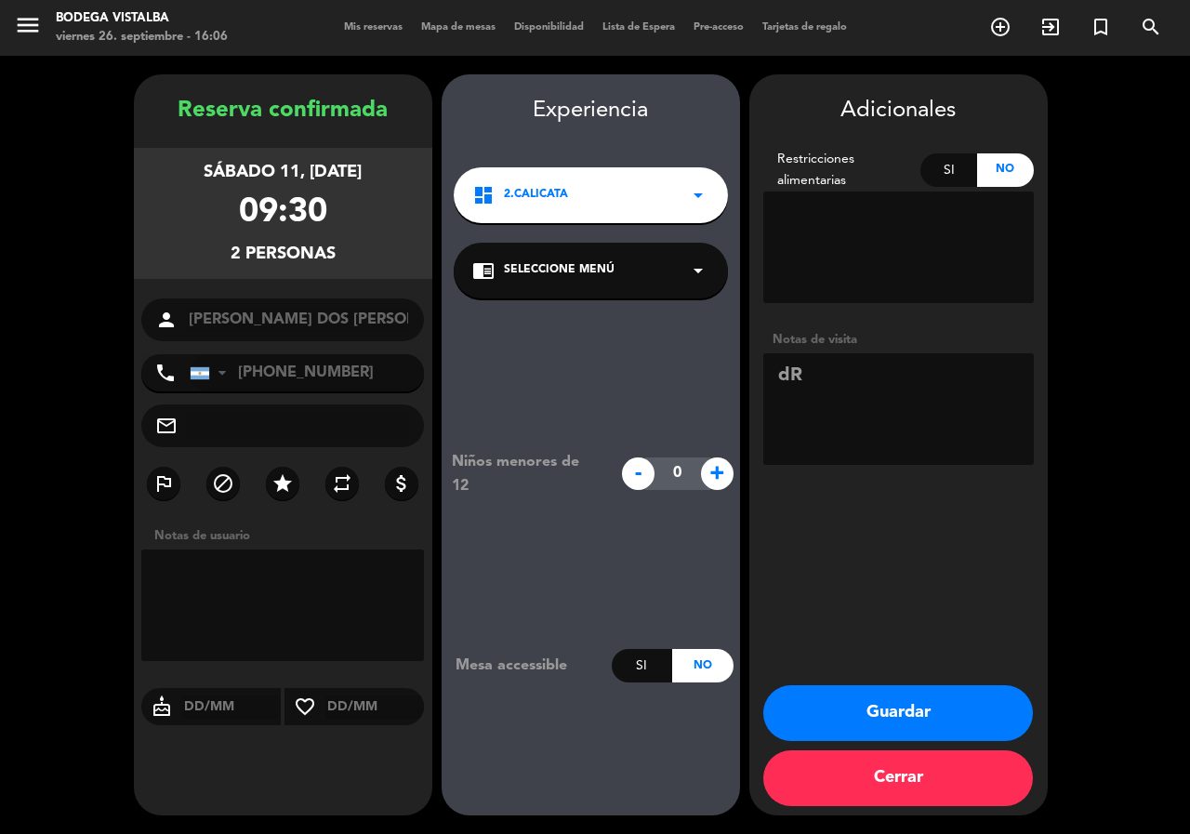
type textarea "d"
type textarea "Driver mza paga pax"
click at [947, 712] on button "Guardar" at bounding box center [898, 713] width 270 height 56
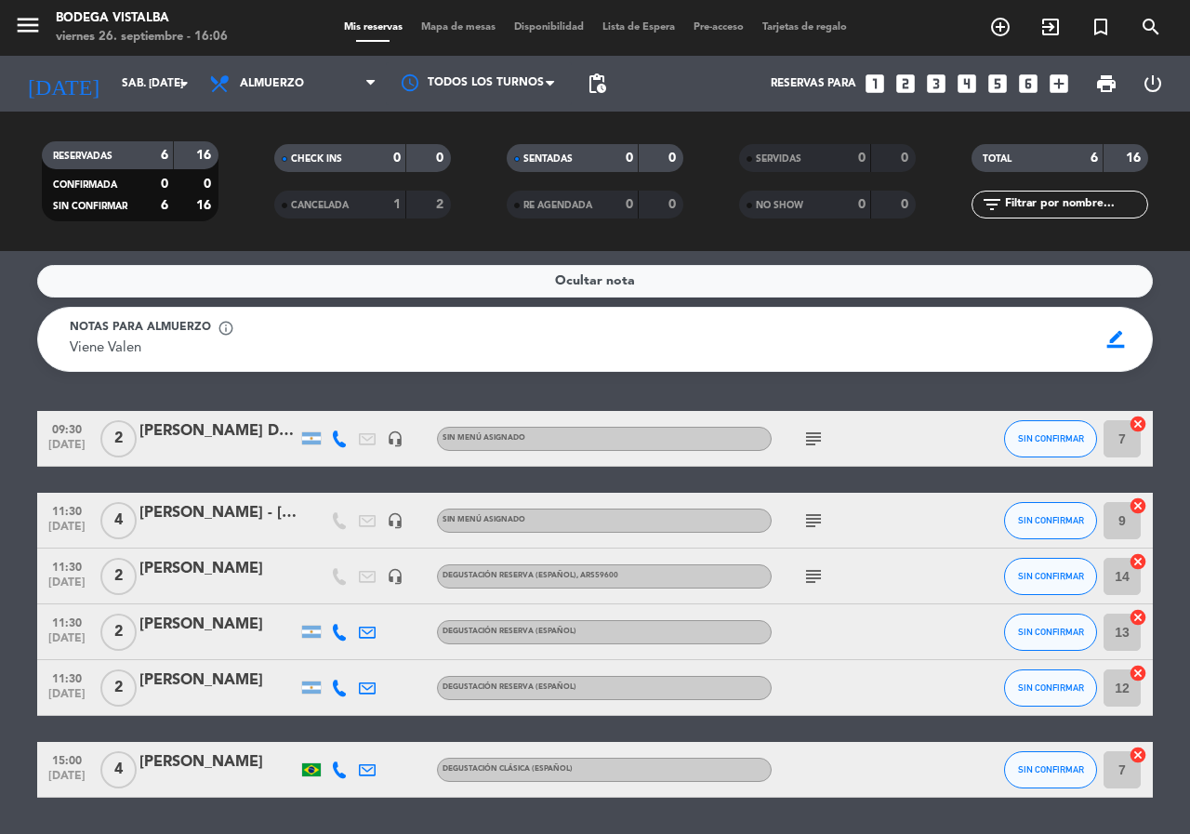
click at [250, 430] on div "[PERSON_NAME] DOS [PERSON_NAME]" at bounding box center [218, 431] width 158 height 24
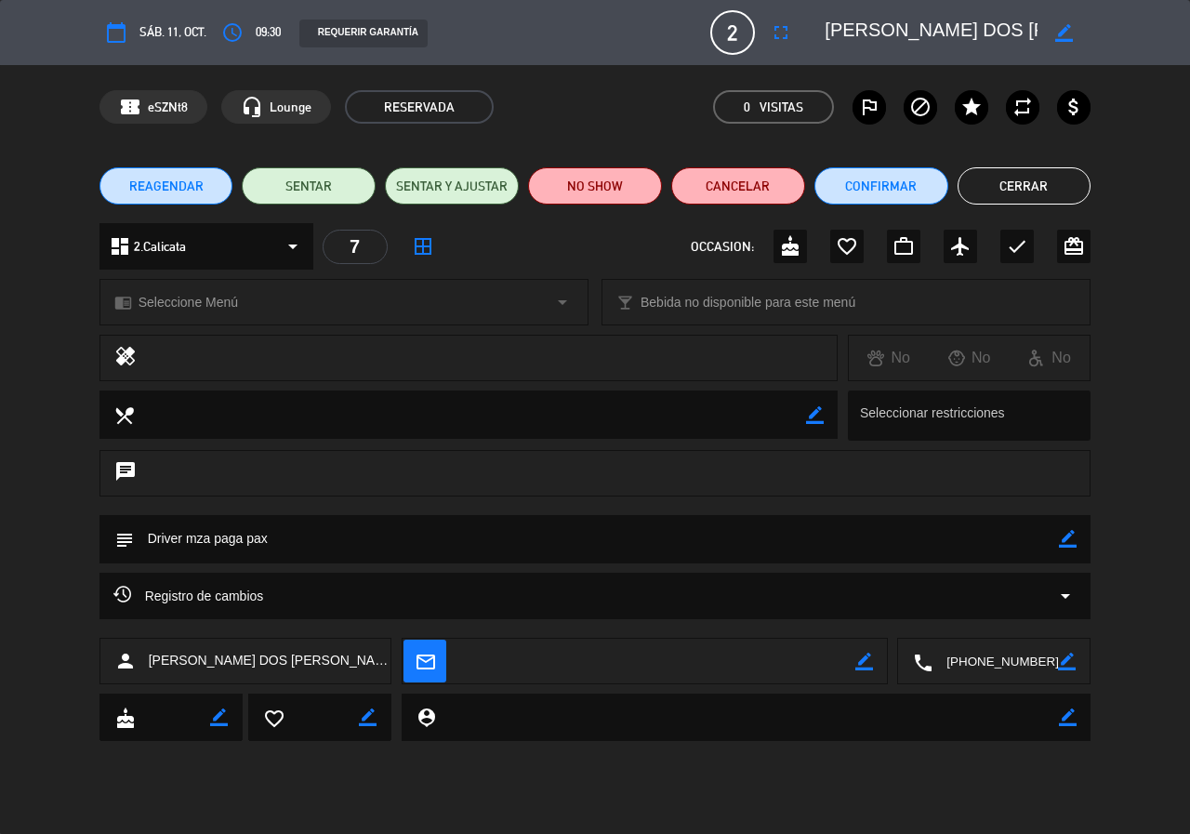
click at [1056, 537] on textarea at bounding box center [597, 538] width 926 height 47
click at [1062, 541] on icon "border_color" at bounding box center [1068, 539] width 18 height 18
type textarea "Driver mza paga pax (11:30)"
click at [1067, 536] on icon at bounding box center [1068, 539] width 18 height 18
click at [1019, 177] on button "Cerrar" at bounding box center [1024, 185] width 134 height 37
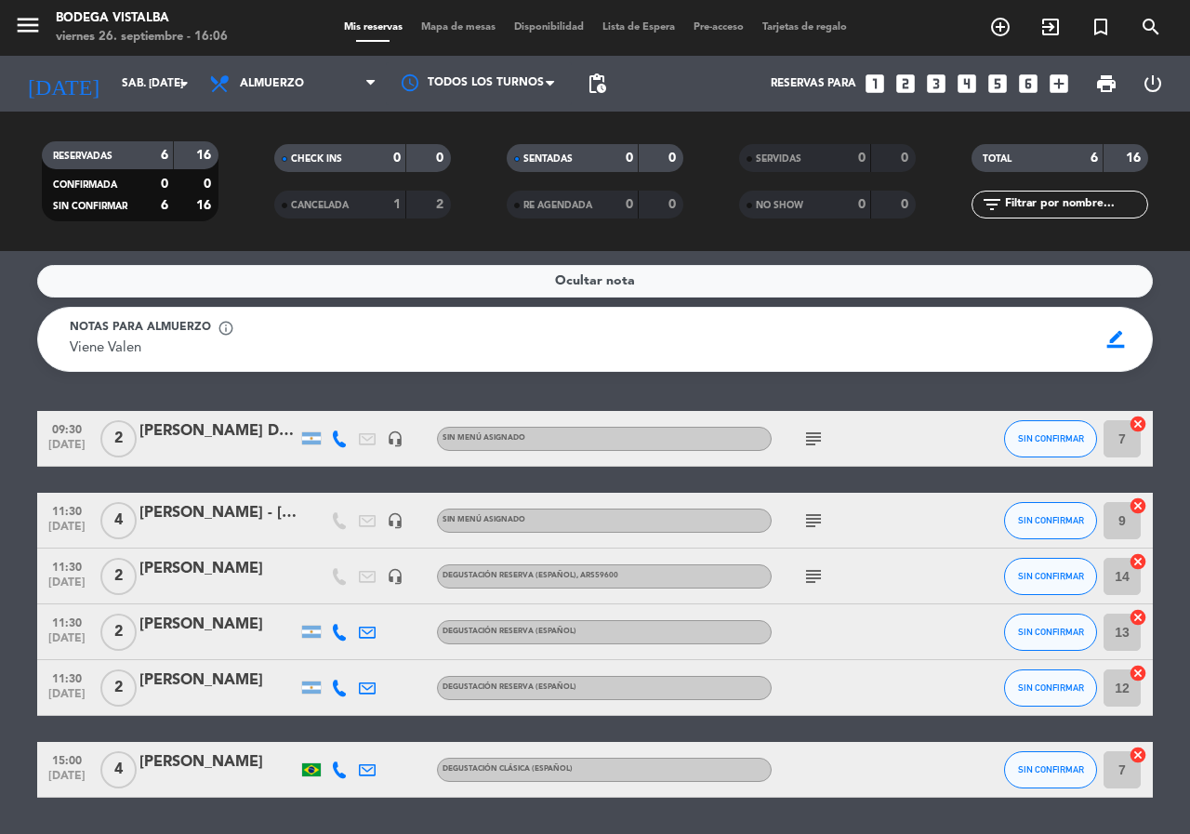
click at [814, 441] on icon "subject" at bounding box center [813, 438] width 22 height 22
click at [234, 441] on div "[PERSON_NAME] DOS [PERSON_NAME]" at bounding box center [218, 431] width 158 height 24
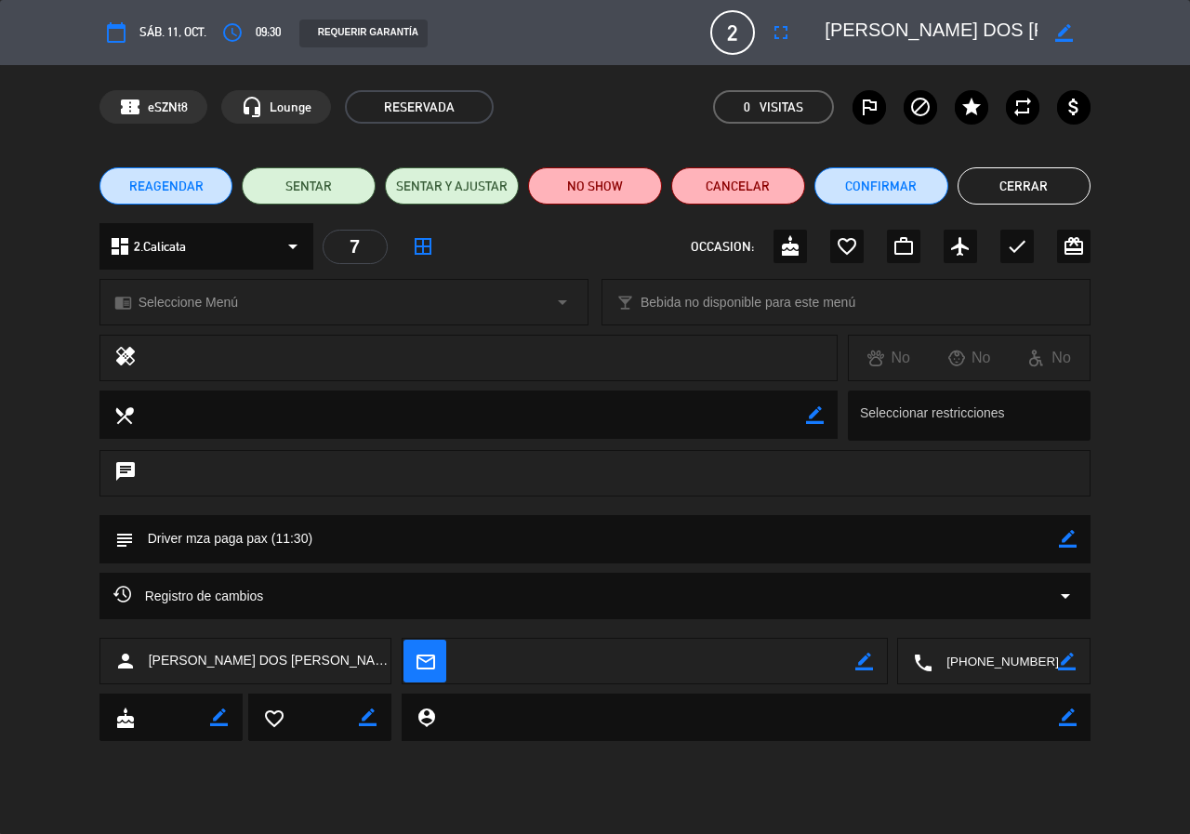
click at [1055, 33] on div "border_color" at bounding box center [1063, 32] width 53 height 33
click at [1056, 33] on icon "border_color" at bounding box center [1064, 33] width 18 height 18
click at [1064, 35] on icon at bounding box center [1064, 33] width 18 height 18
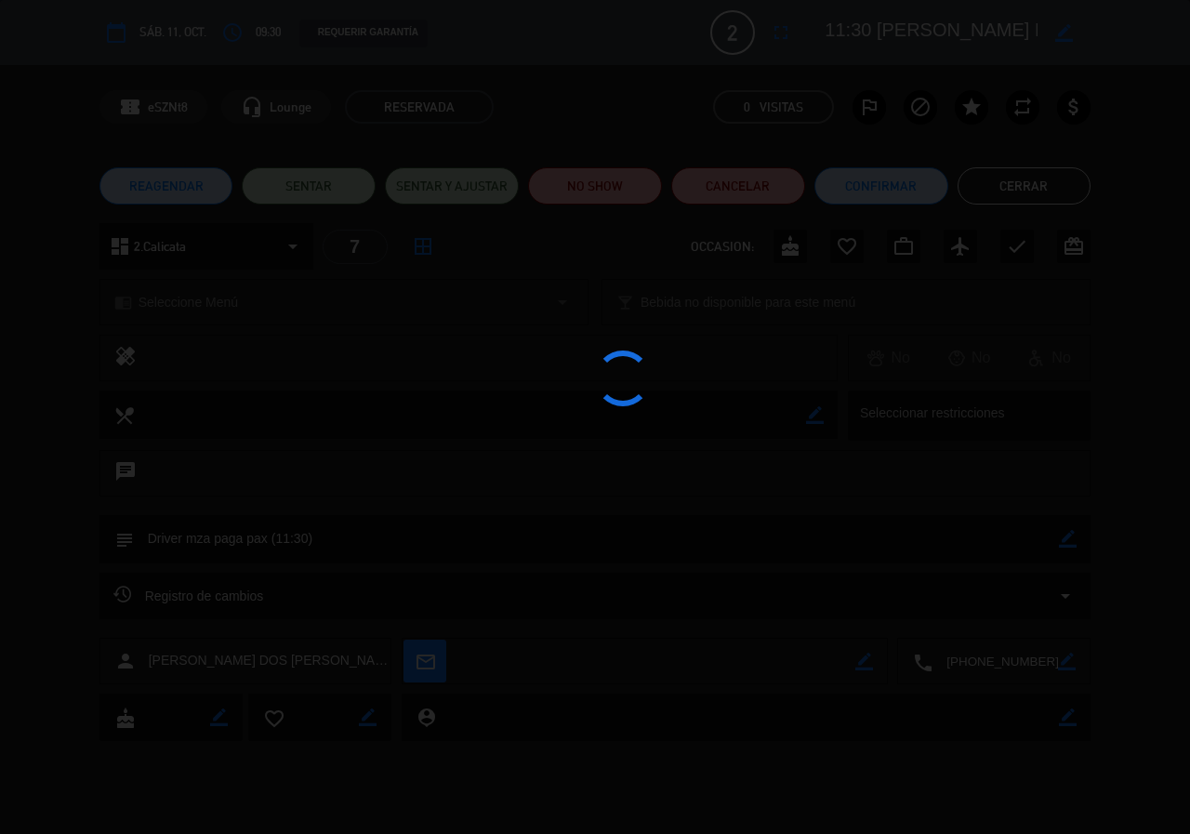
type textarea "11:30 [PERSON_NAME] DOS [PERSON_NAME]"
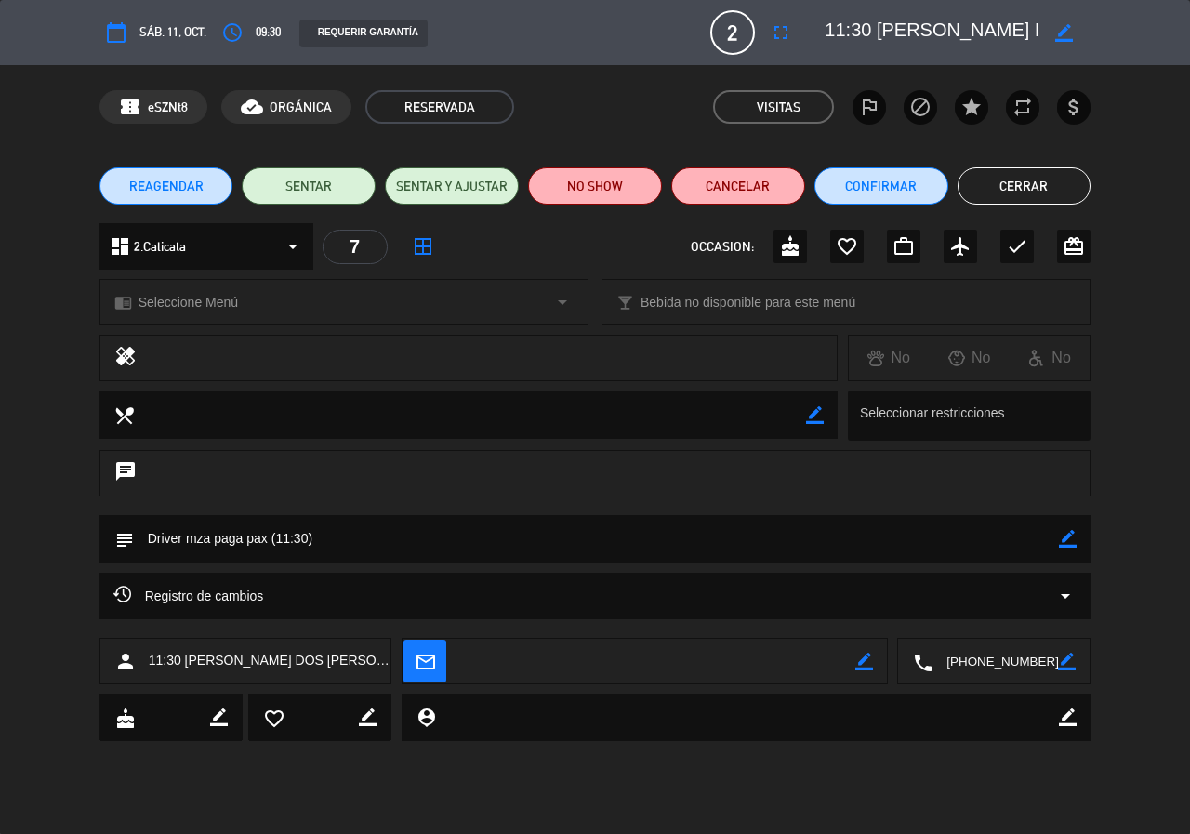
click at [1059, 191] on button "Cerrar" at bounding box center [1024, 185] width 134 height 37
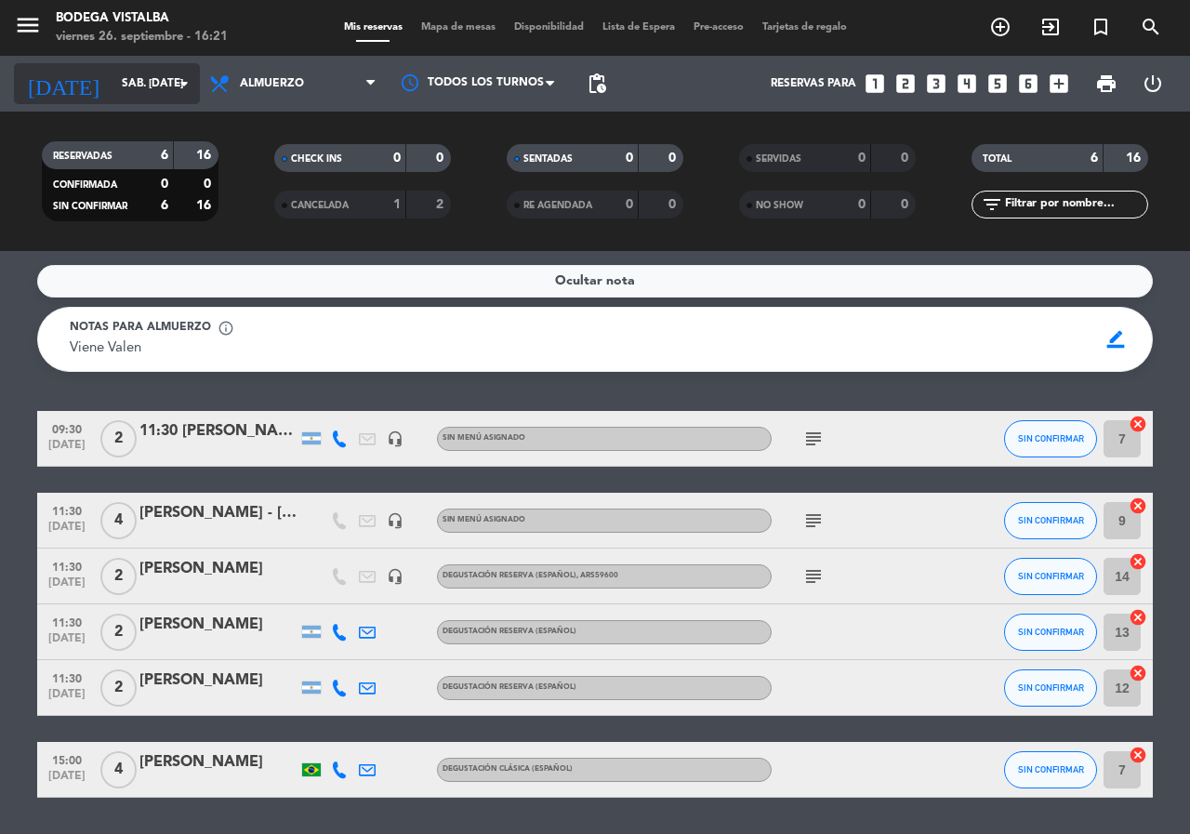
click at [112, 89] on input "sáb. [DATE]" at bounding box center [186, 84] width 148 height 32
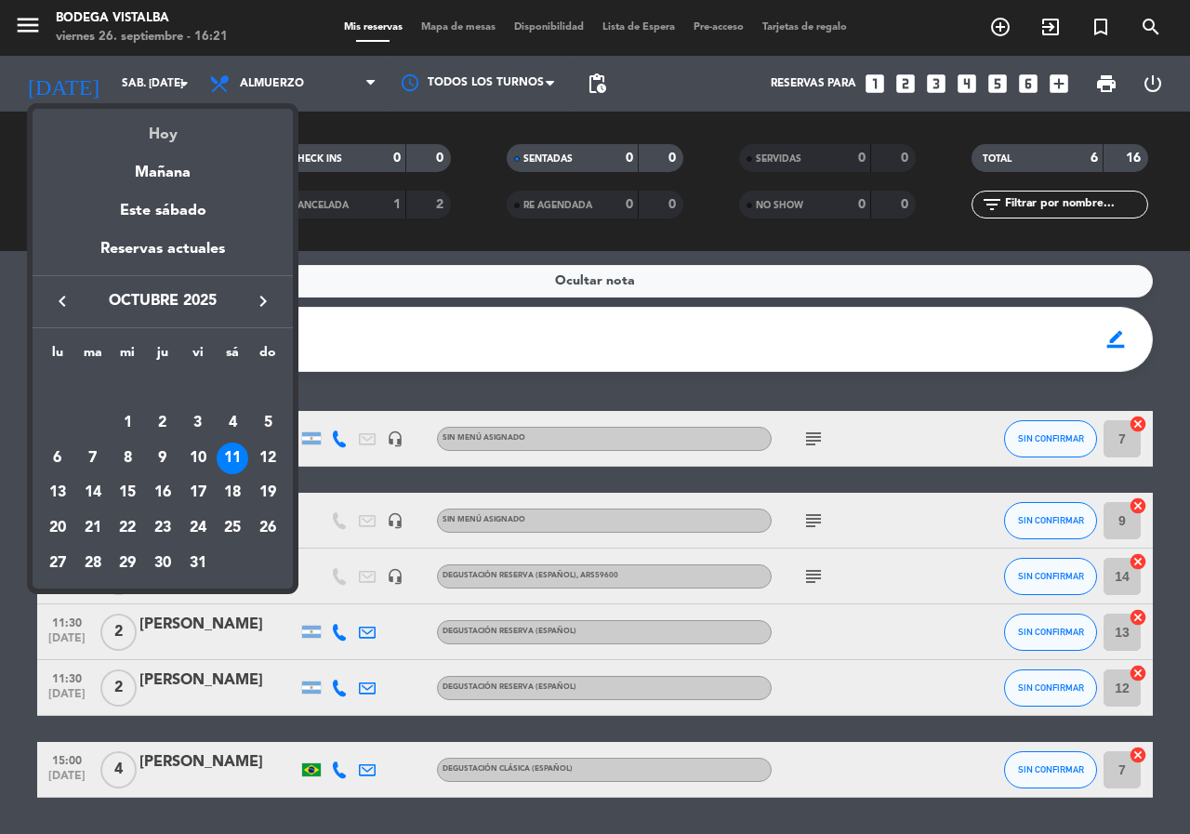
click at [165, 142] on div "Hoy" at bounding box center [163, 128] width 260 height 38
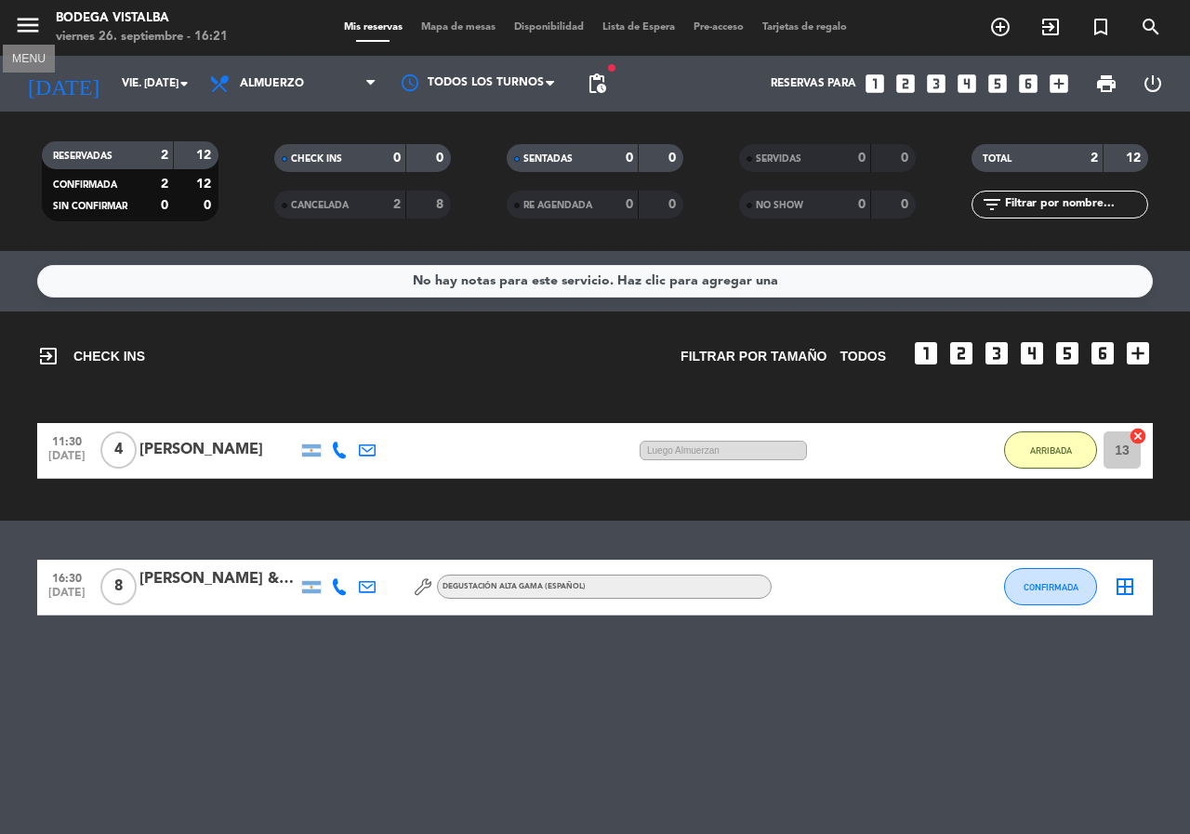
click at [29, 24] on icon "menu" at bounding box center [28, 25] width 28 height 28
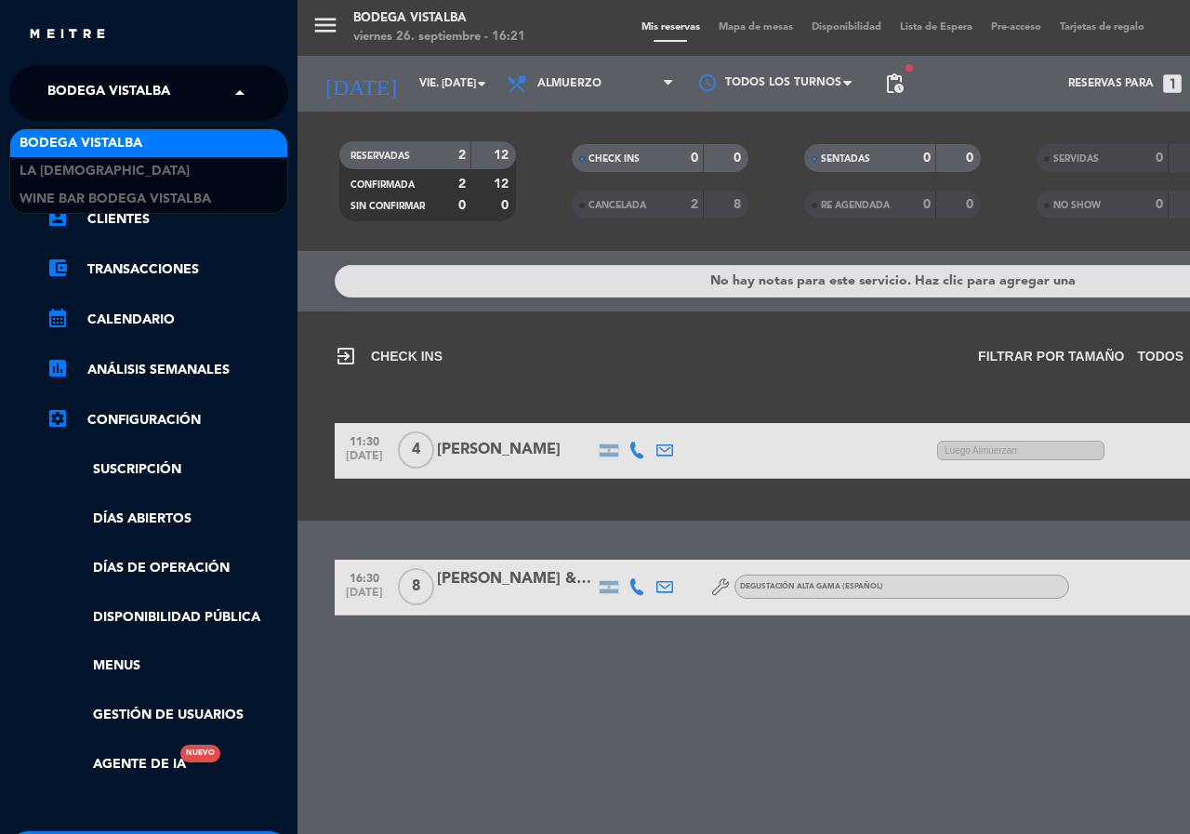
click at [135, 105] on span "BODEGA VISTALBA" at bounding box center [108, 92] width 123 height 39
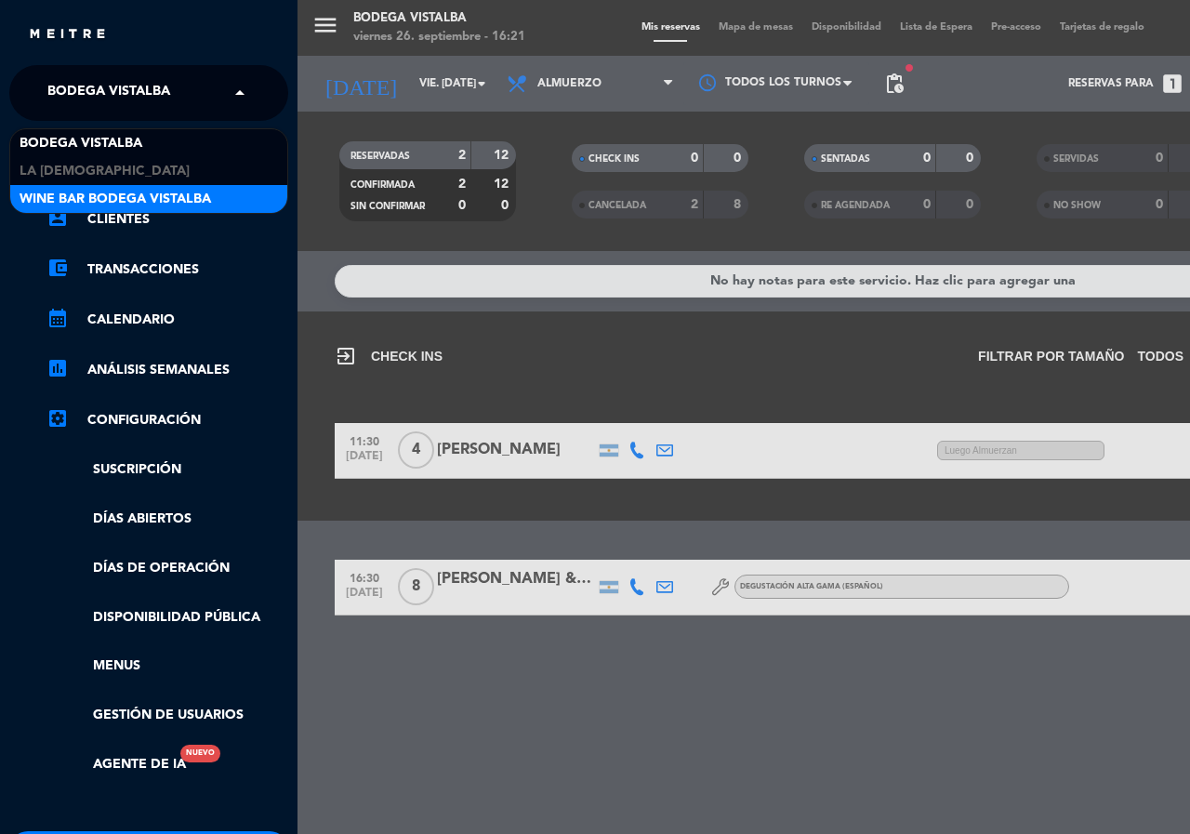
click at [125, 192] on span "Wine Bar Bodega Vistalba" at bounding box center [115, 199] width 191 height 21
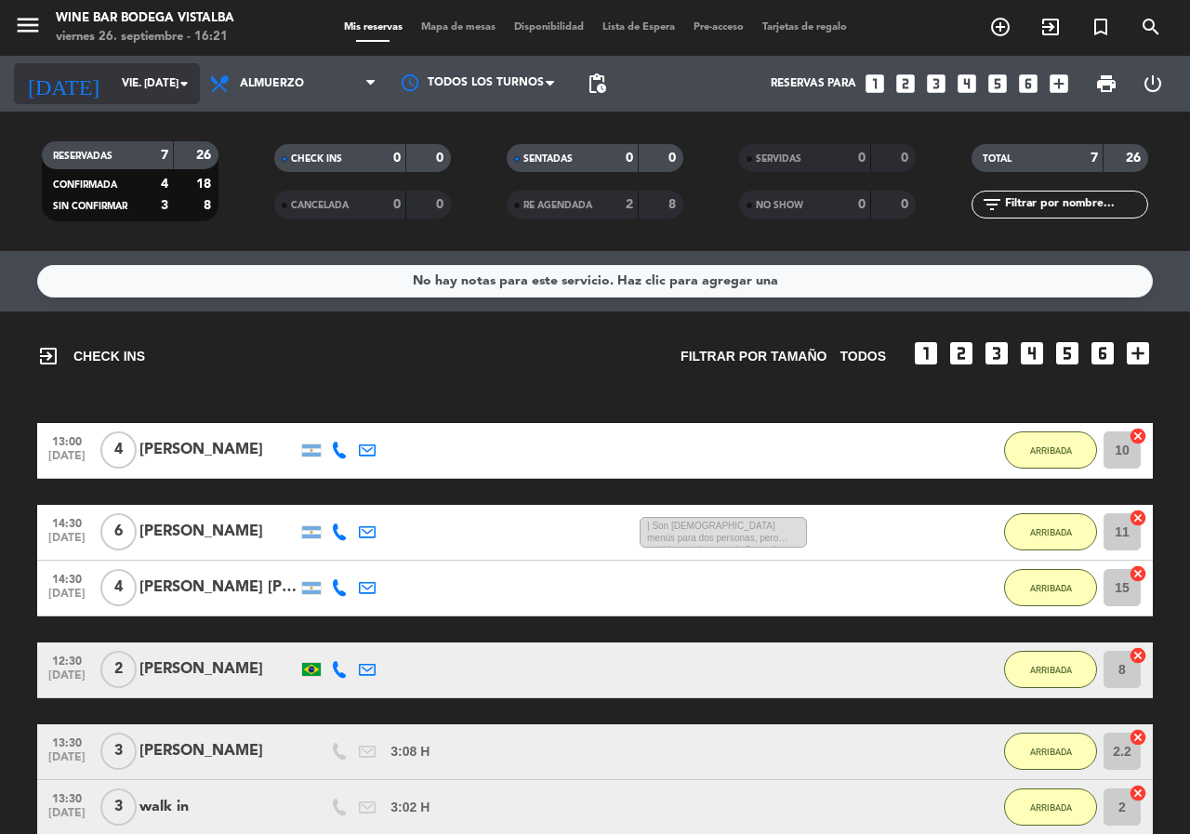
click at [173, 91] on icon "arrow_drop_down" at bounding box center [184, 83] width 22 height 22
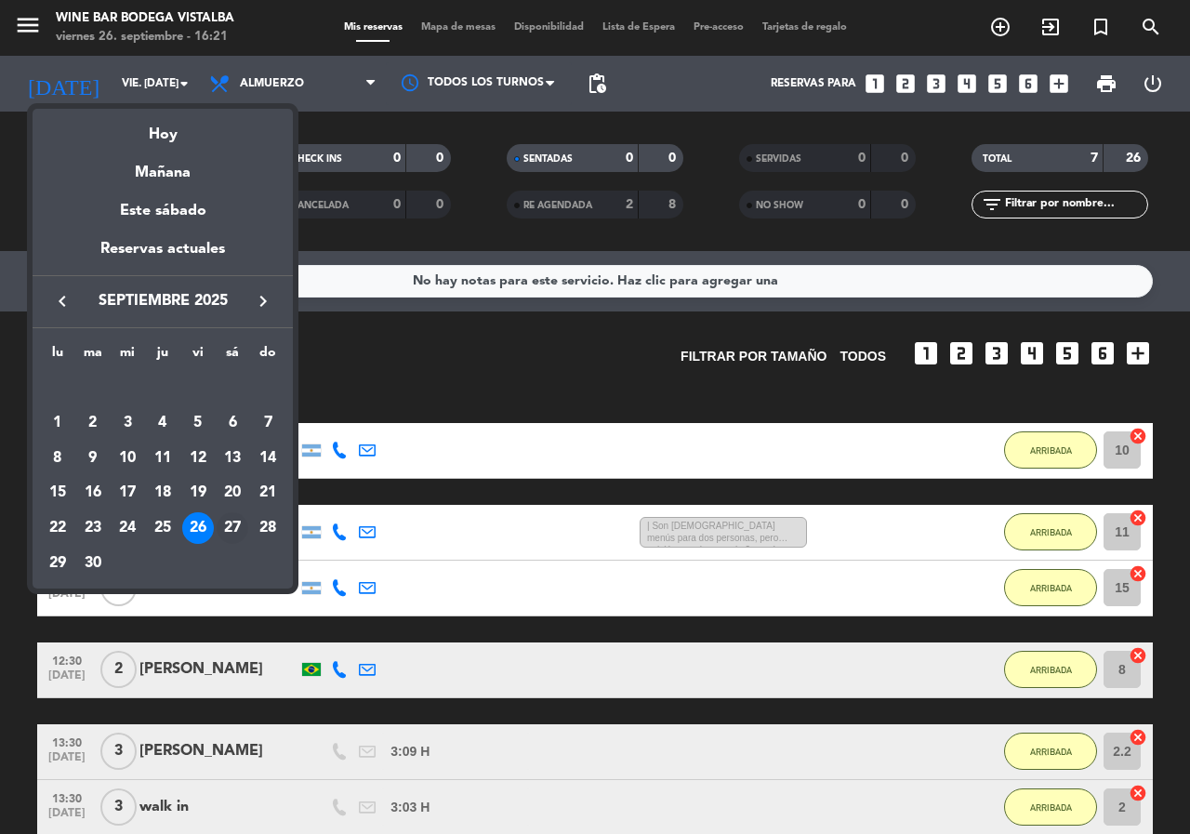
click at [230, 531] on div "27" at bounding box center [233, 528] width 32 height 32
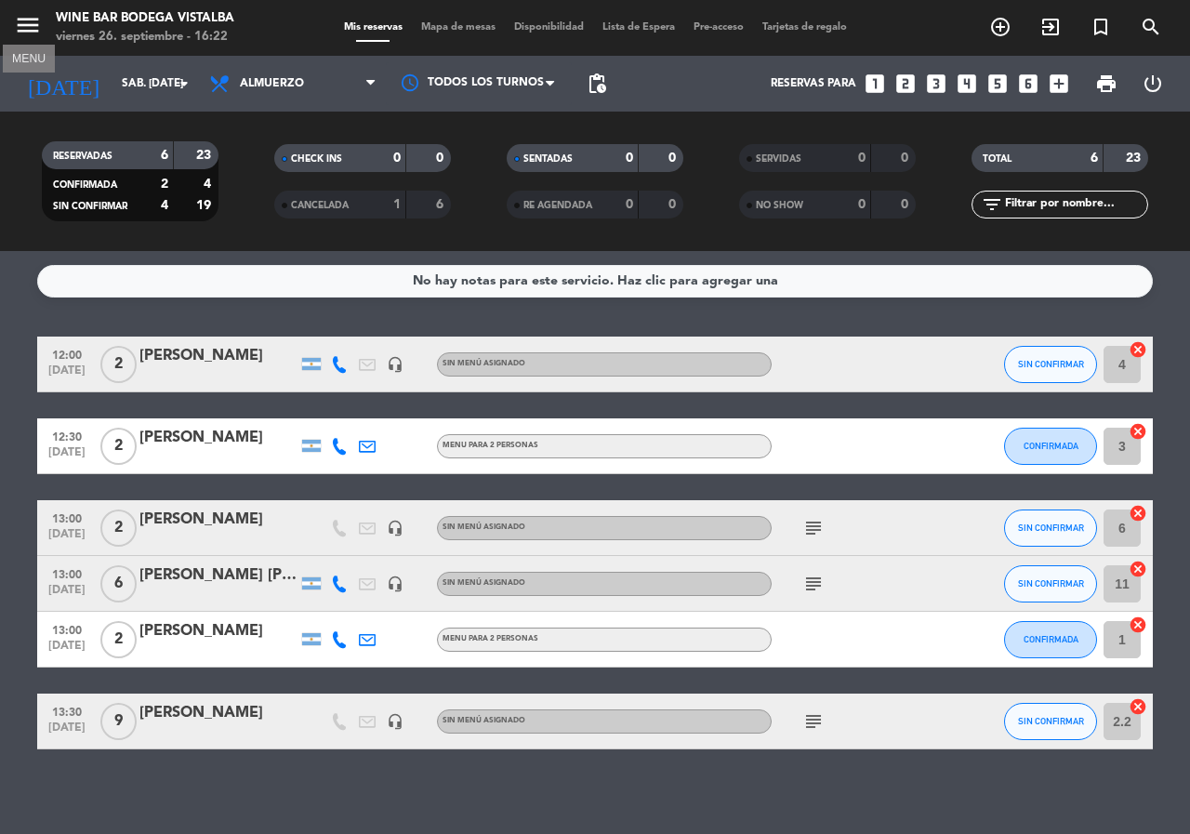
click at [17, 43] on button "menu" at bounding box center [28, 28] width 28 height 34
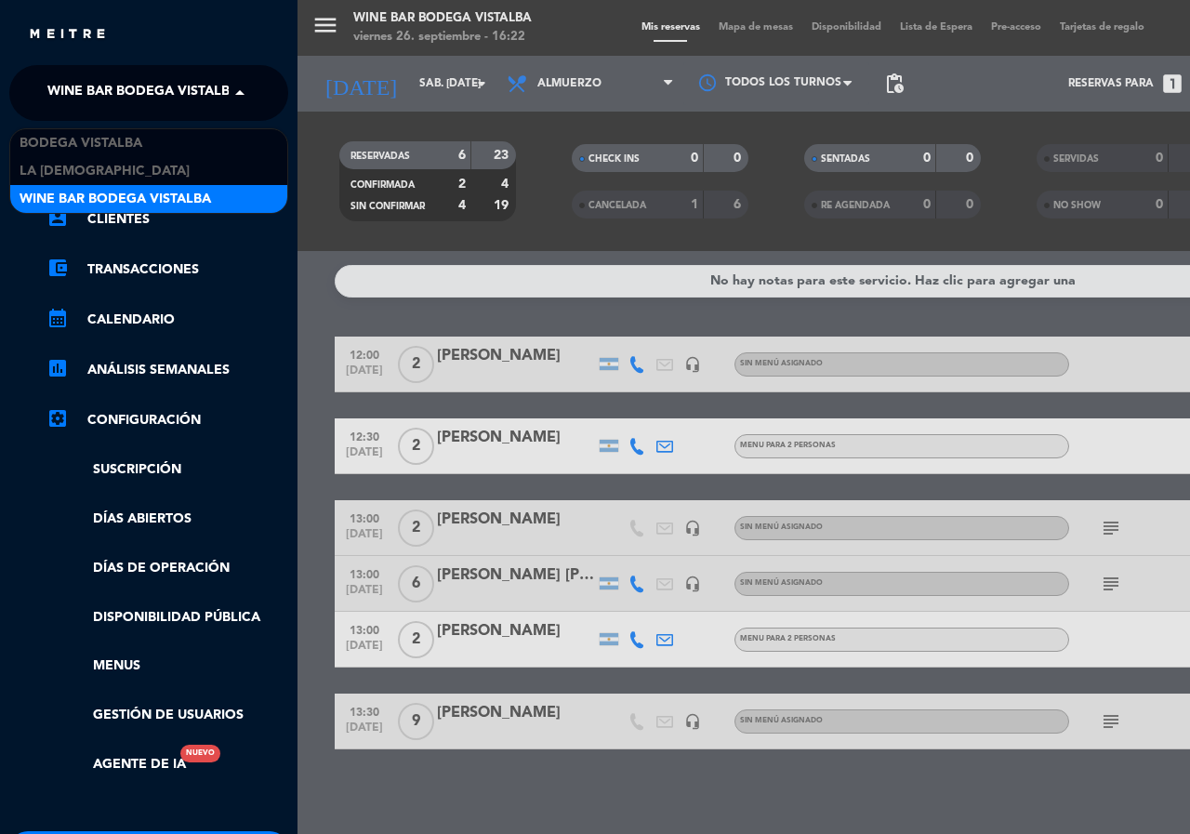
click at [71, 84] on span "Wine Bar Bodega Vistalba" at bounding box center [142, 92] width 191 height 39
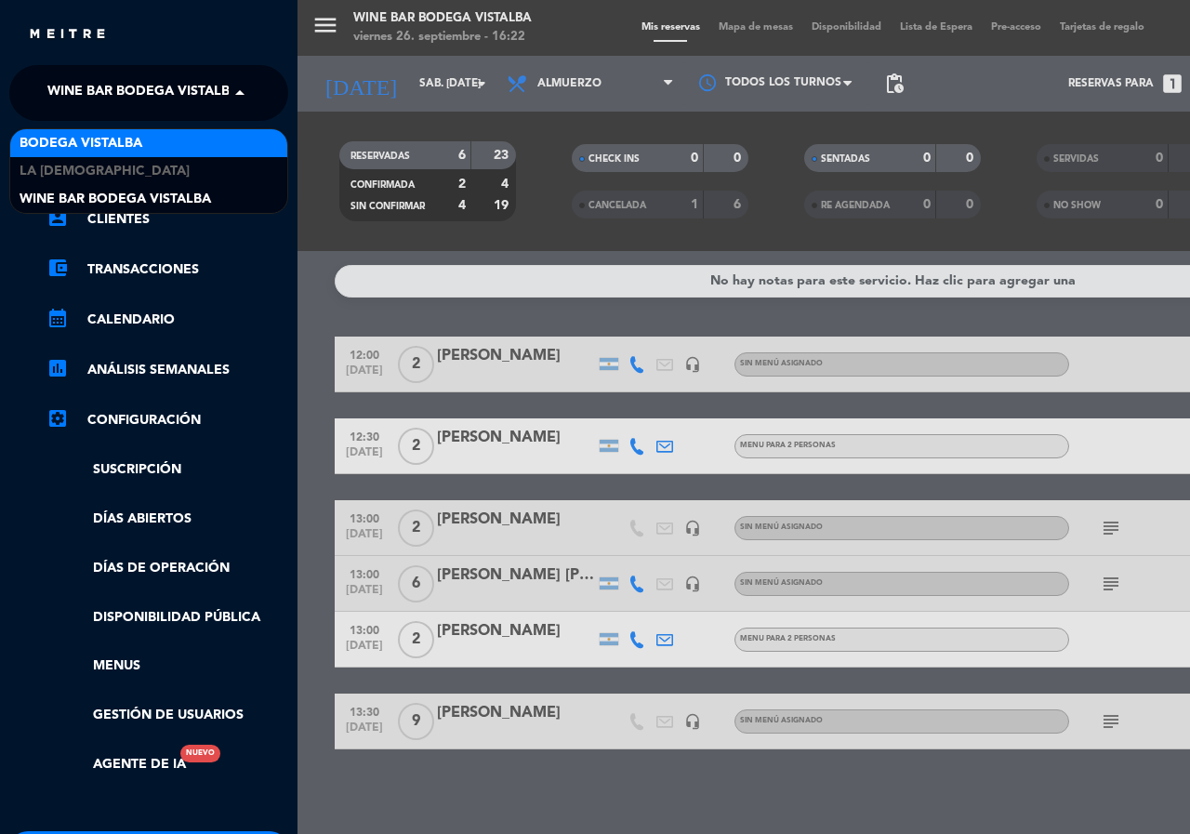
click at [118, 142] on span "BODEGA VISTALBA" at bounding box center [81, 143] width 123 height 21
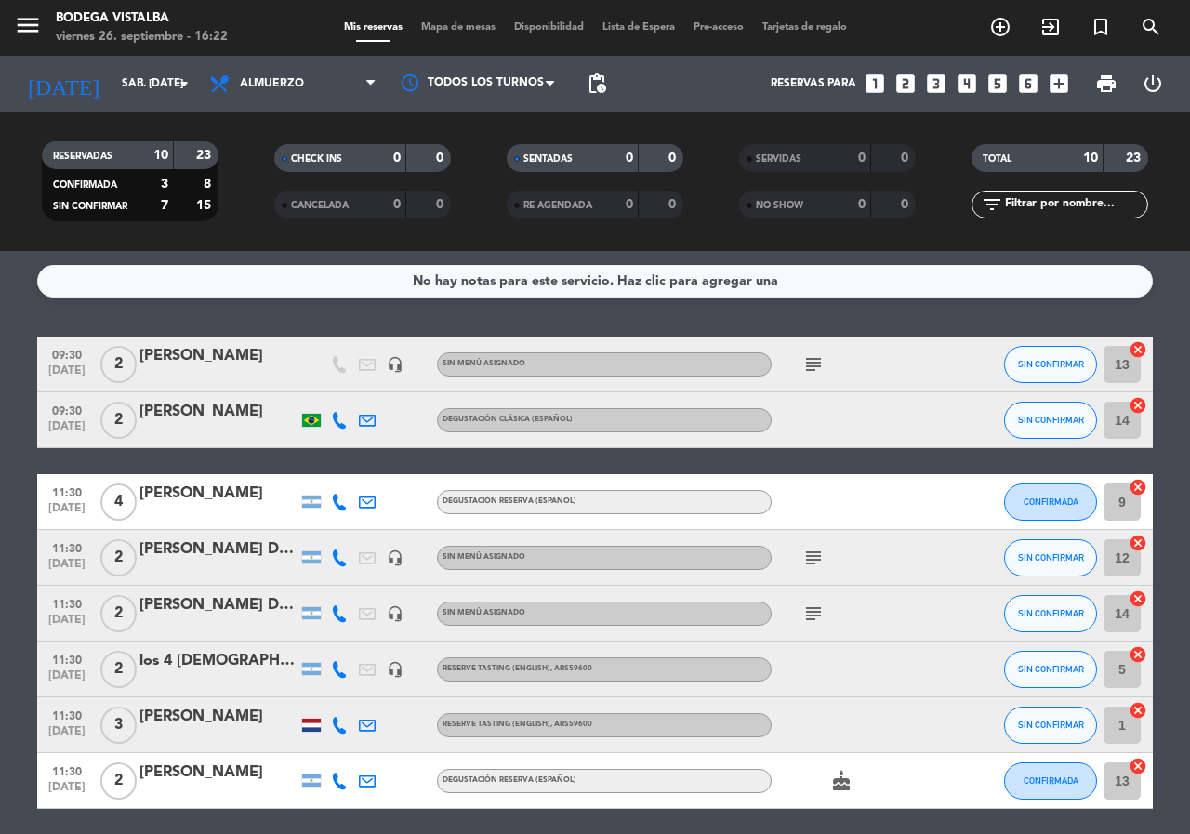
scroll to position [93, 0]
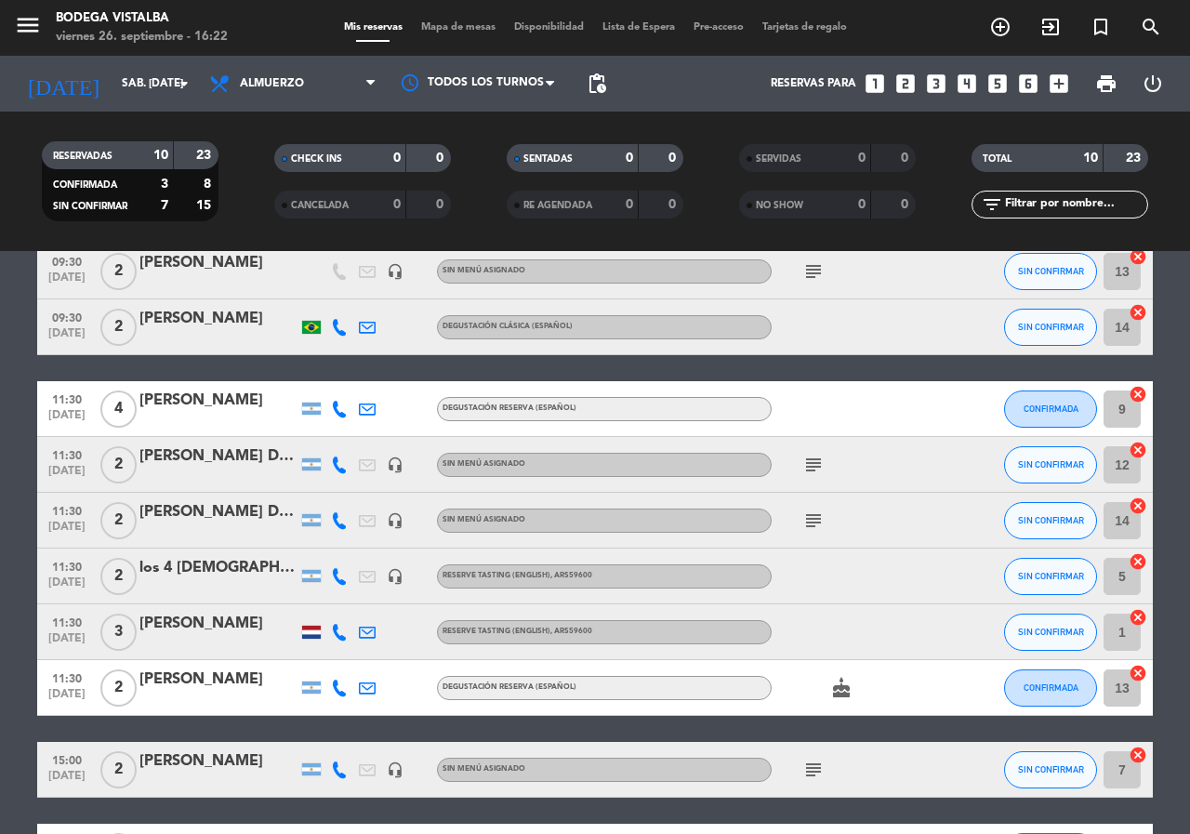
click at [807, 271] on icon "subject" at bounding box center [813, 271] width 22 height 22
click at [1070, 587] on button "SIN CONFIRMAR" at bounding box center [1050, 576] width 93 height 37
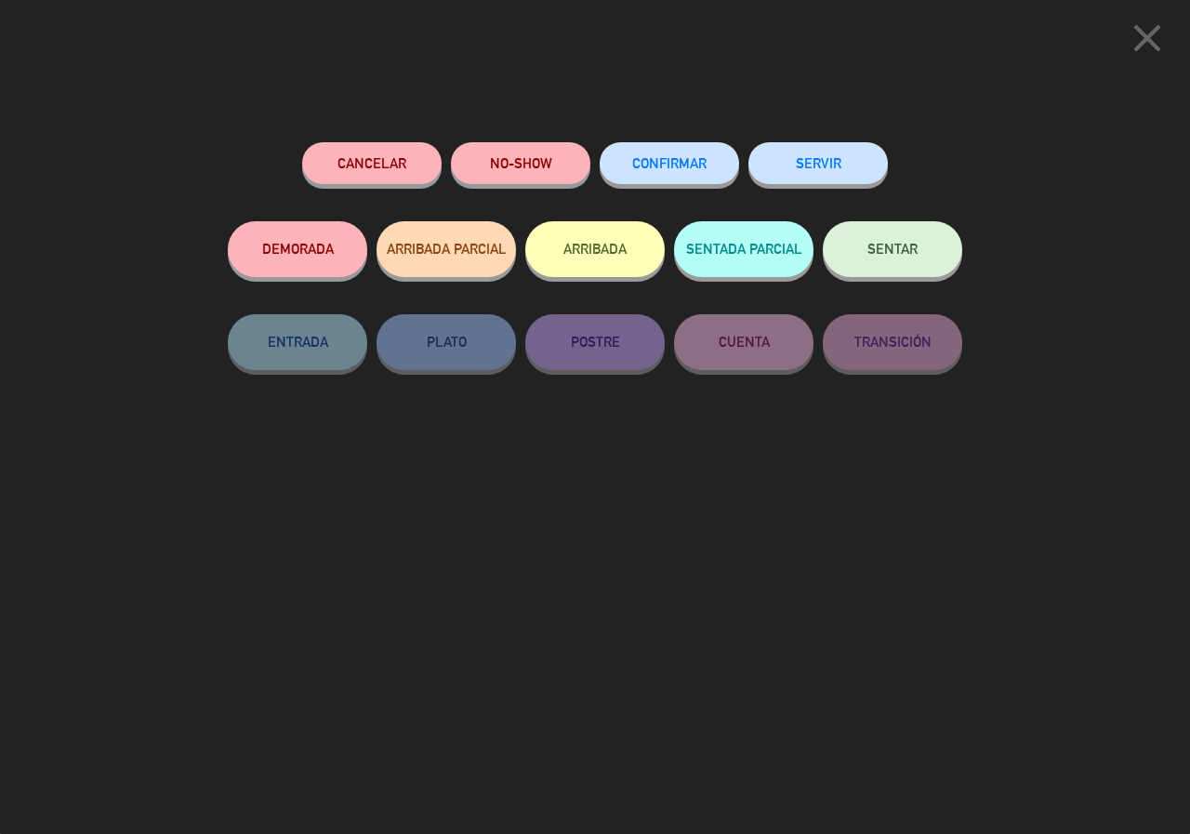
click at [1153, 29] on icon "close" at bounding box center [1147, 38] width 46 height 46
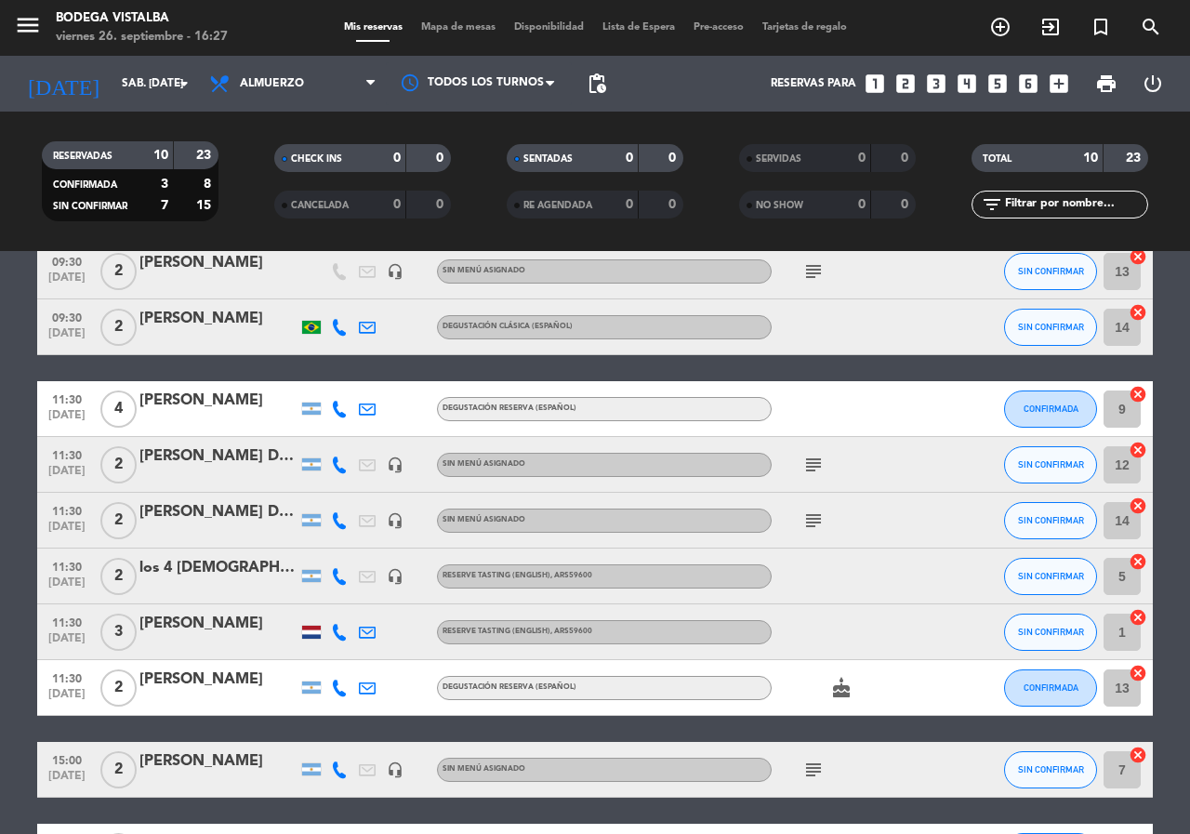
click at [822, 460] on icon "subject" at bounding box center [813, 465] width 22 height 22
click at [1039, 469] on button "SIN CONFIRMAR" at bounding box center [1050, 464] width 93 height 37
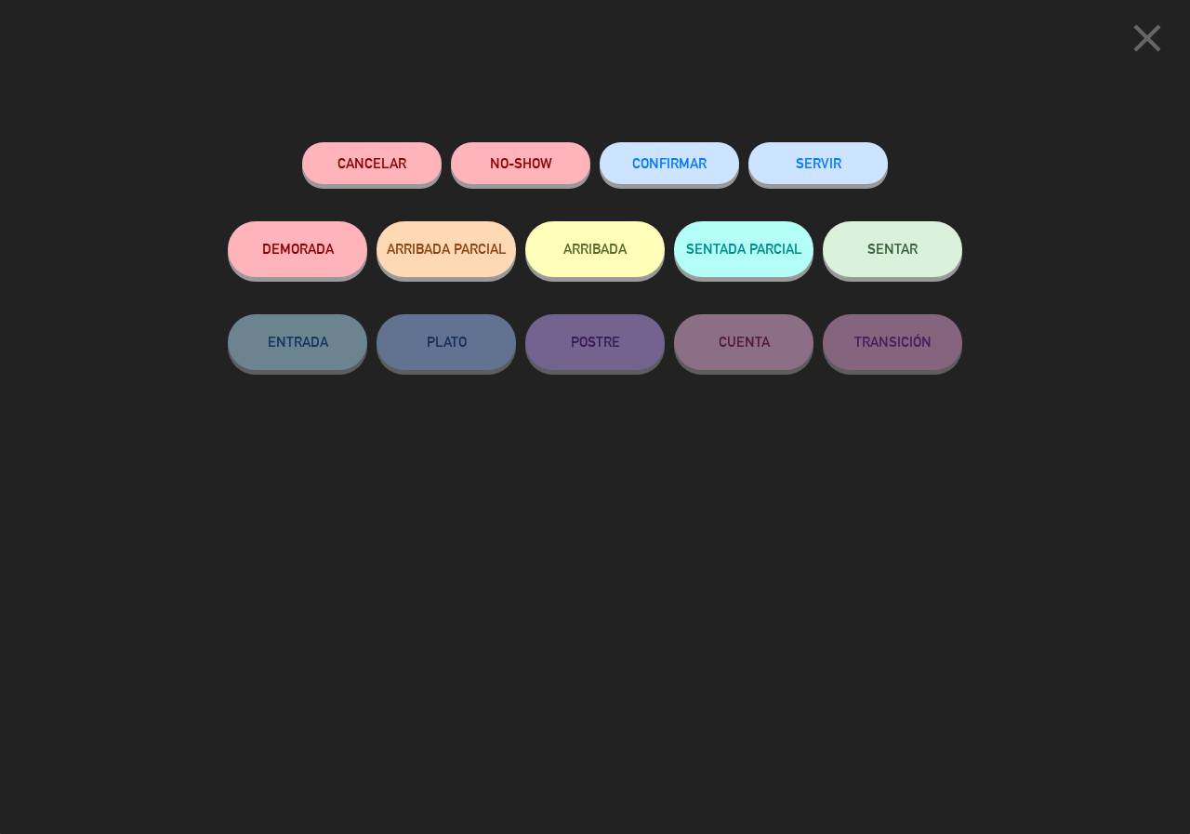
click at [355, 165] on button "Cancelar" at bounding box center [371, 163] width 139 height 42
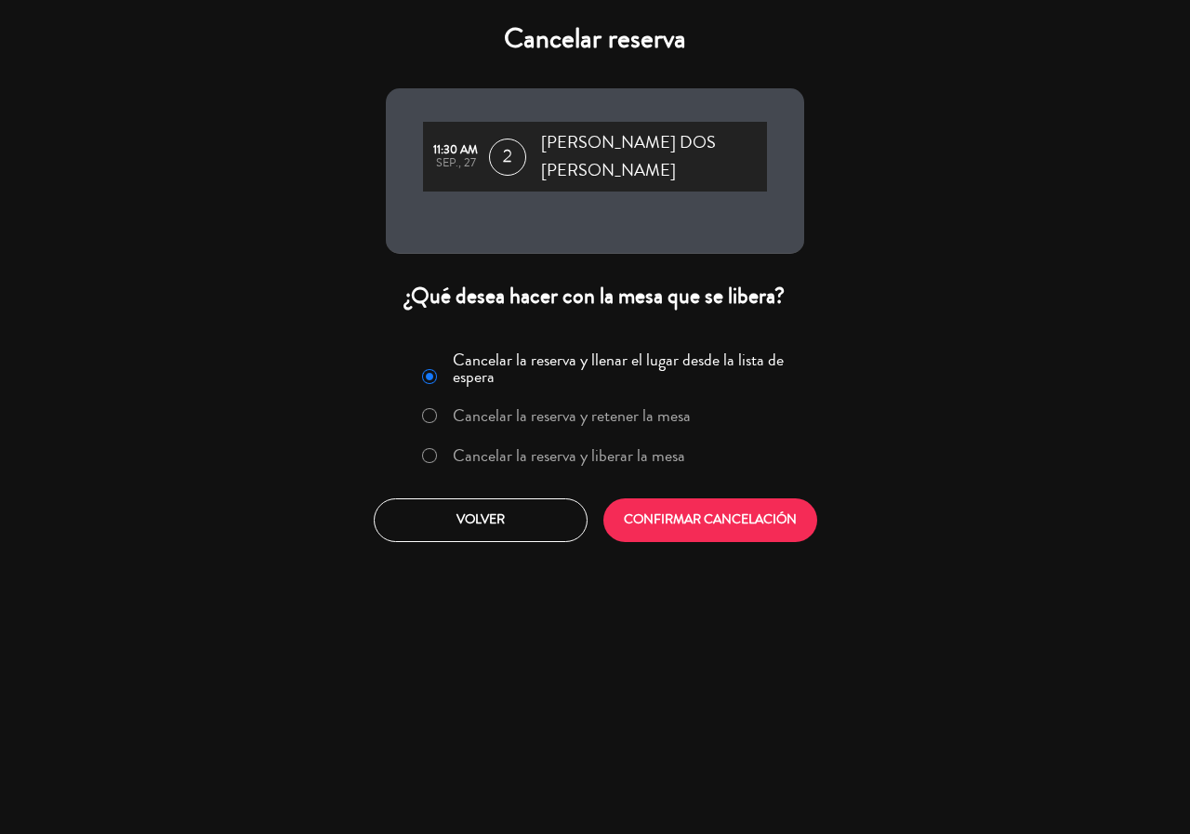
click at [506, 458] on label "Cancelar la reserva y liberar la mesa" at bounding box center [569, 455] width 232 height 17
click at [732, 535] on button "CONFIRMAR CANCELACIÓN" at bounding box center [710, 520] width 214 height 44
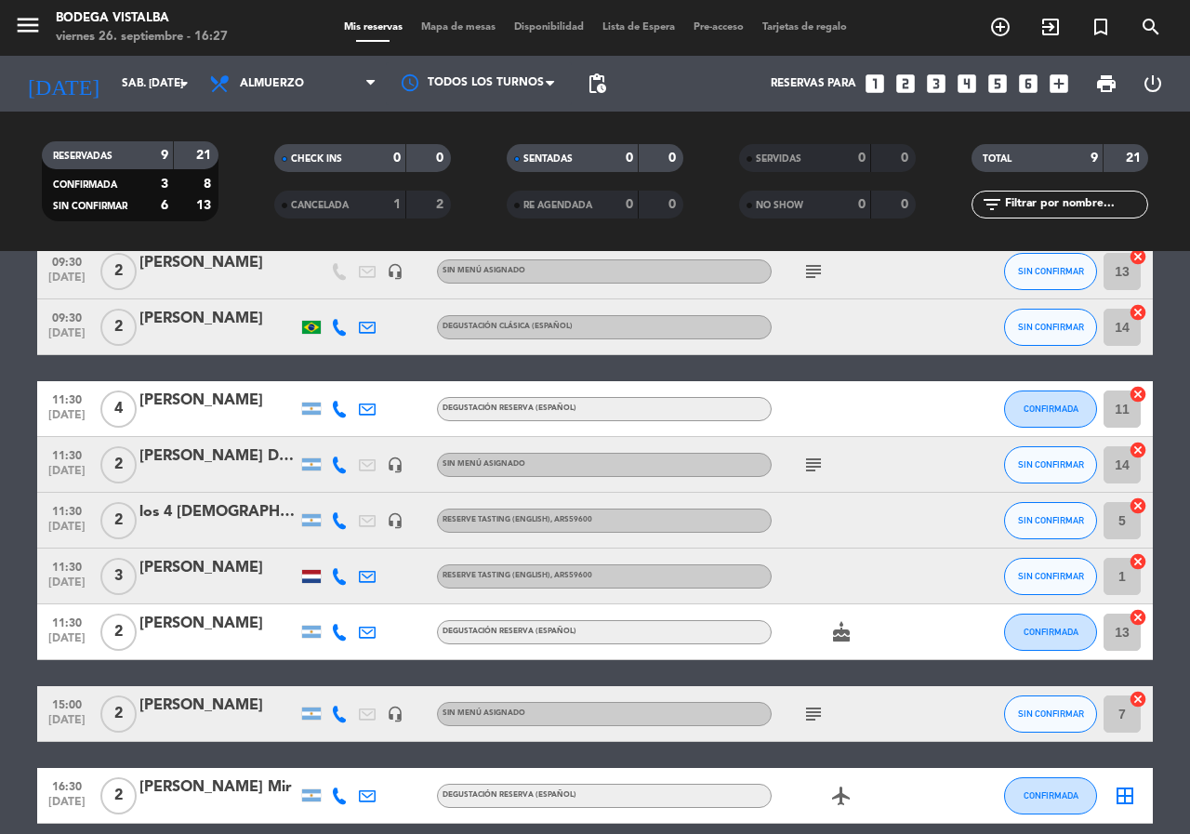
click at [822, 463] on icon "subject" at bounding box center [813, 465] width 22 height 22
click at [1025, 459] on span "SIN CONFIRMAR" at bounding box center [1051, 464] width 66 height 10
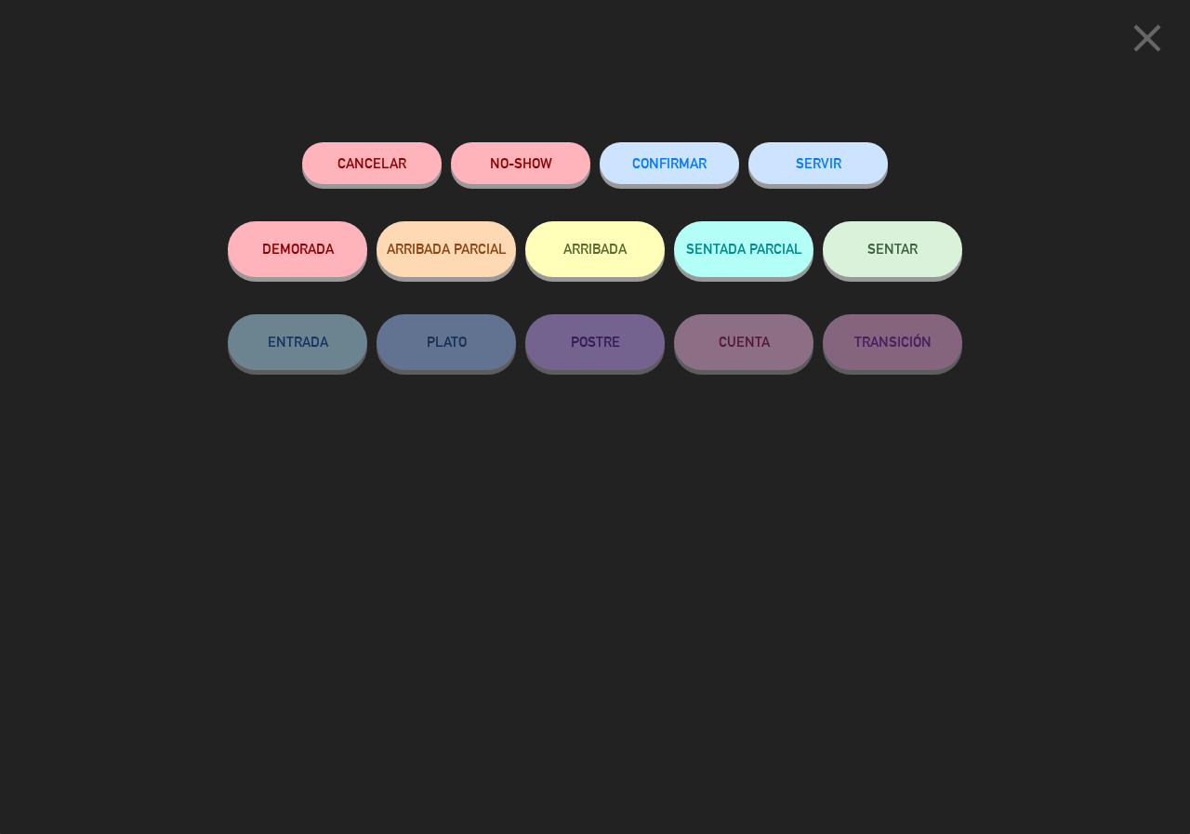
click at [384, 140] on div "Cancelar NO-SHOW CONFIRMAR SERVIR DEMORADA ARRIBADA PARCIAL ARRIBADA SENTADA PA…" at bounding box center [595, 481] width 760 height 704
click at [388, 149] on button "Cancelar" at bounding box center [371, 163] width 139 height 42
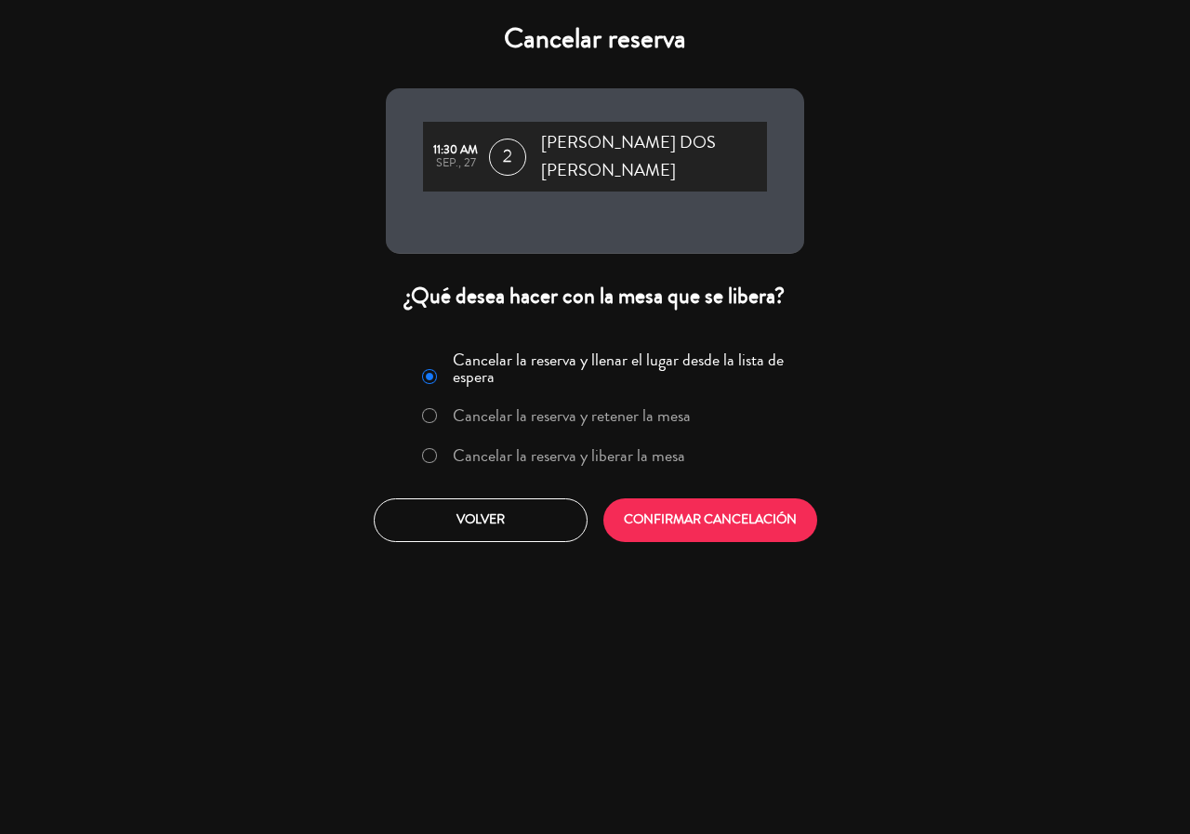
drag, startPoint x: 634, startPoint y: 457, endPoint x: 688, endPoint y: 526, distance: 87.4
click at [634, 456] on label "Cancelar la reserva y liberar la mesa" at bounding box center [569, 455] width 232 height 17
click at [697, 541] on button "CONFIRMAR CANCELACIÓN" at bounding box center [710, 520] width 214 height 44
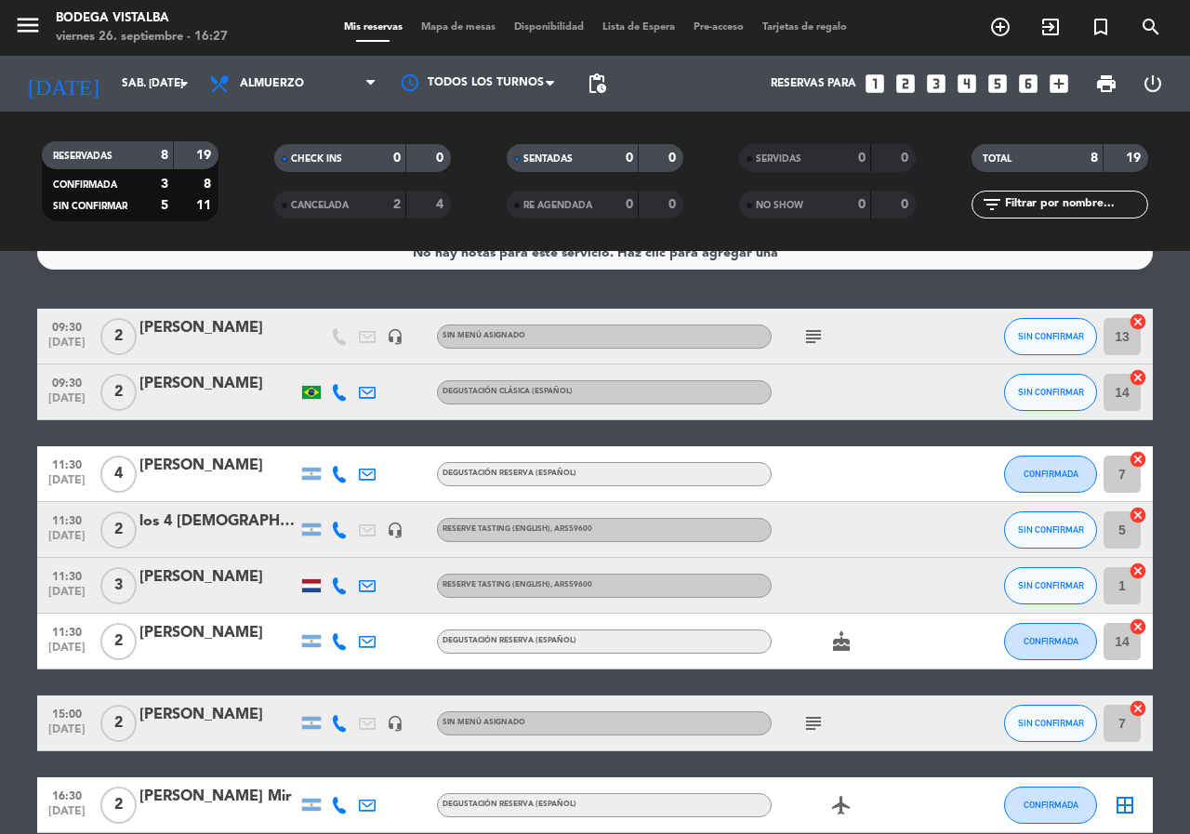
scroll to position [27, 0]
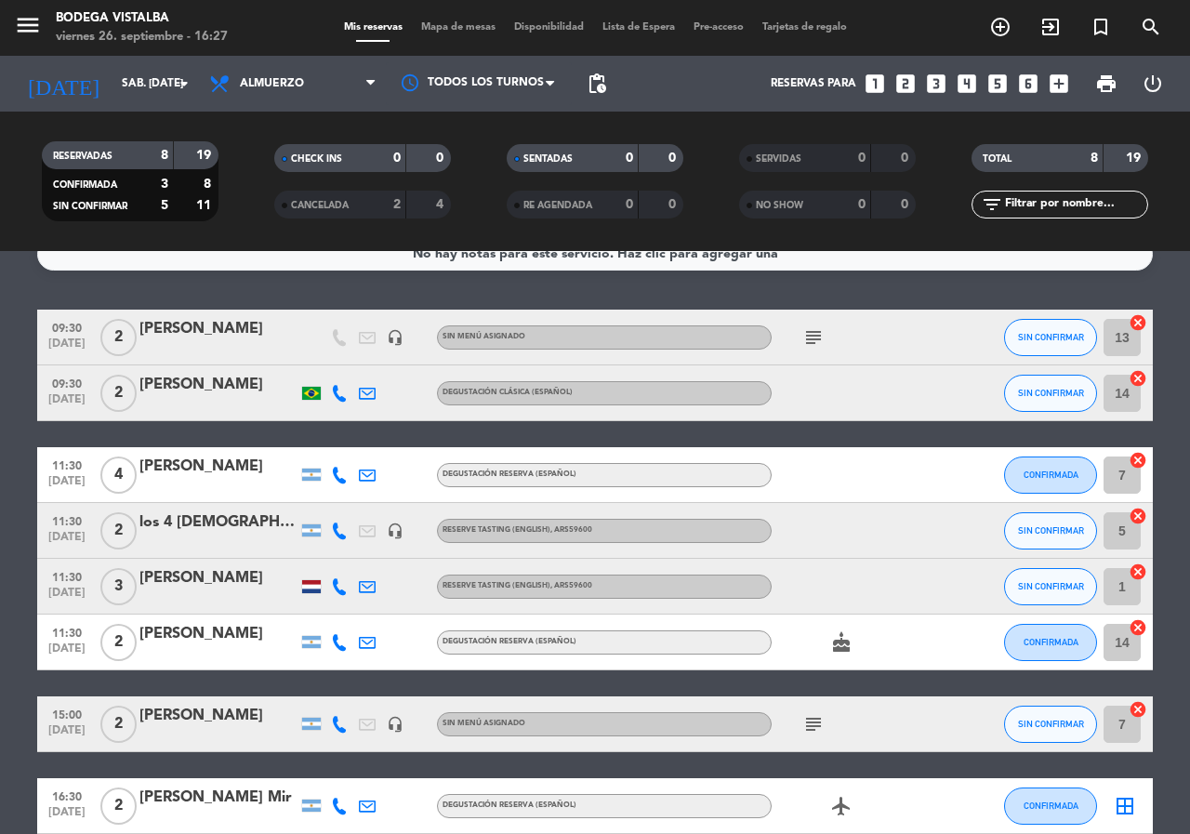
click at [802, 722] on icon "subject" at bounding box center [813, 724] width 22 height 22
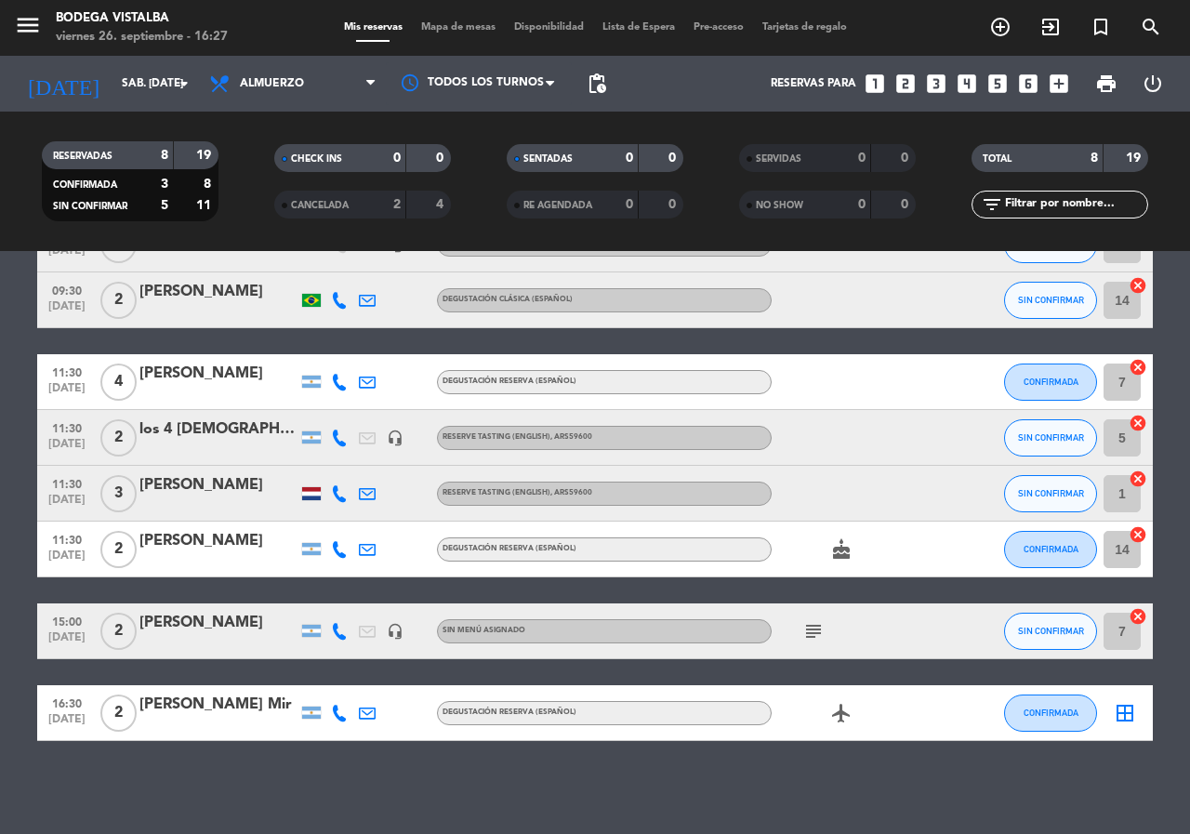
scroll to position [0, 0]
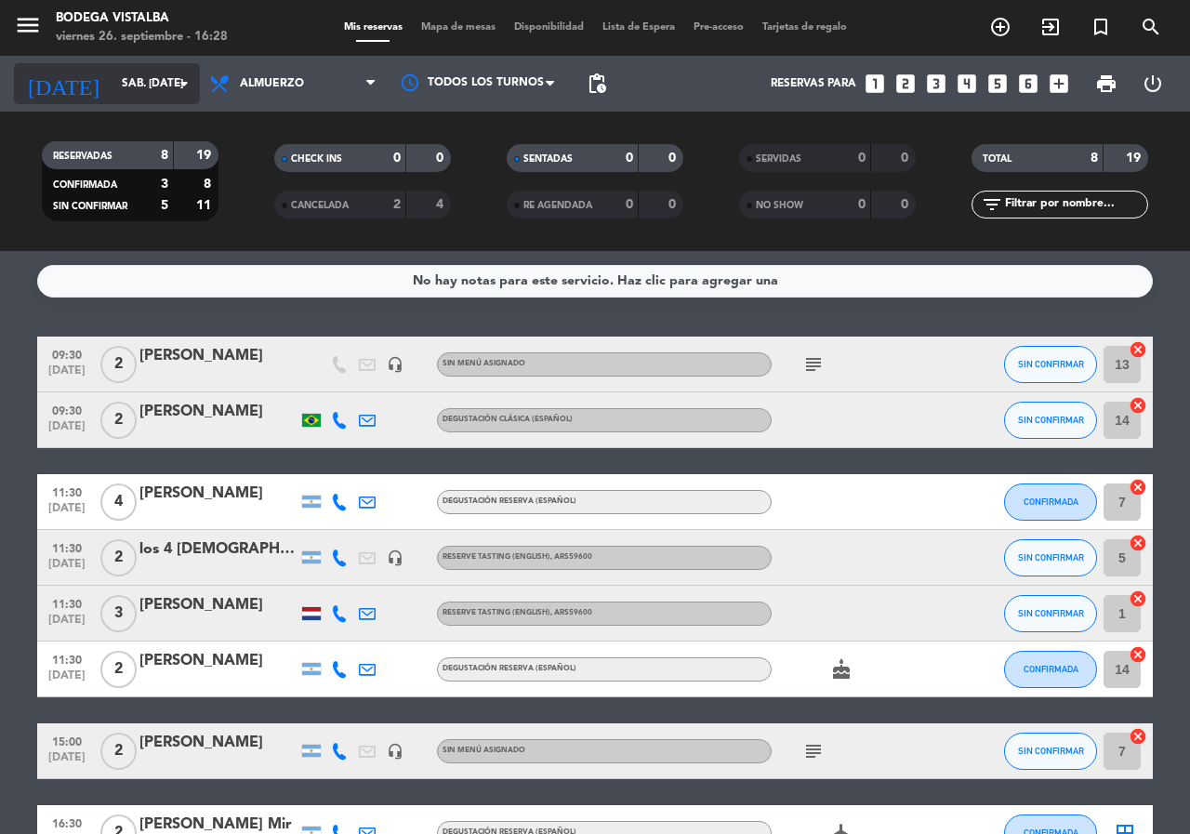
click at [126, 67] on div "[DATE] sáb. [DATE] arrow_drop_down" at bounding box center [107, 83] width 186 height 41
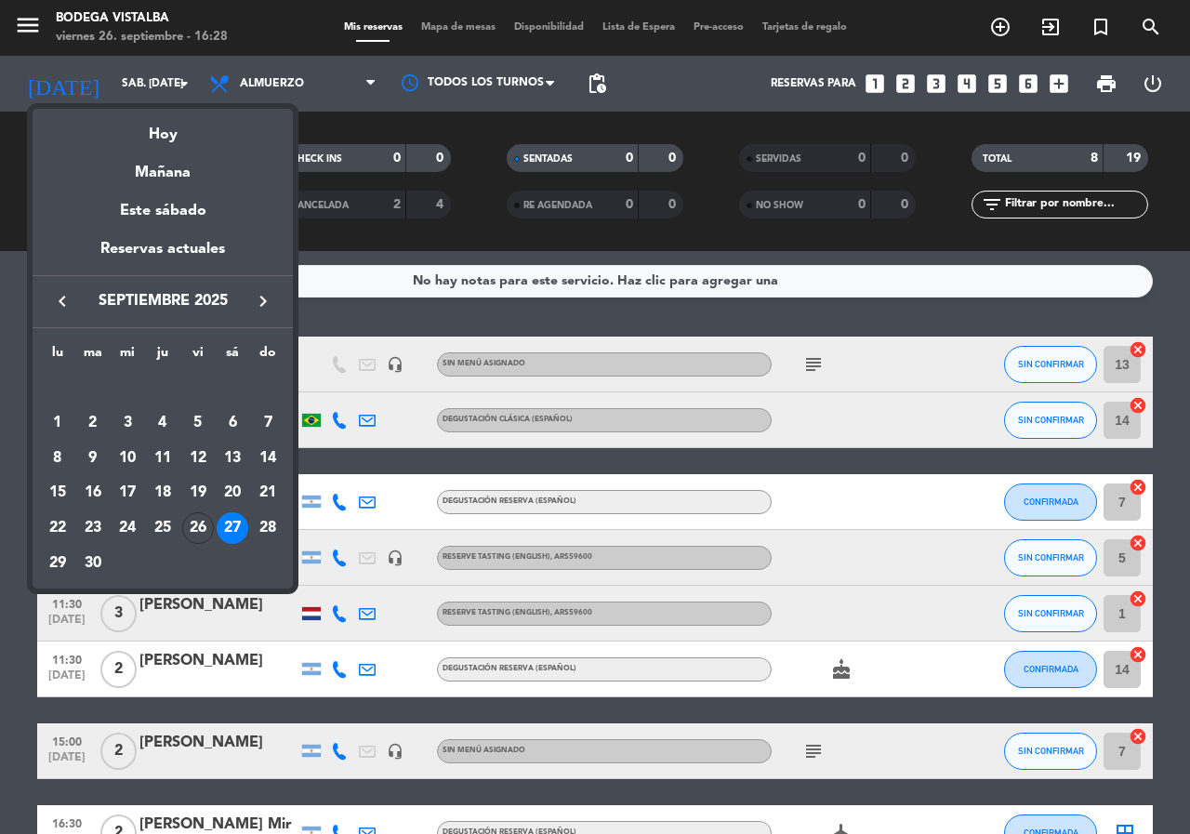
click at [265, 306] on icon "keyboard_arrow_right" at bounding box center [263, 301] width 22 height 22
click at [246, 454] on td "11" at bounding box center [233, 458] width 35 height 35
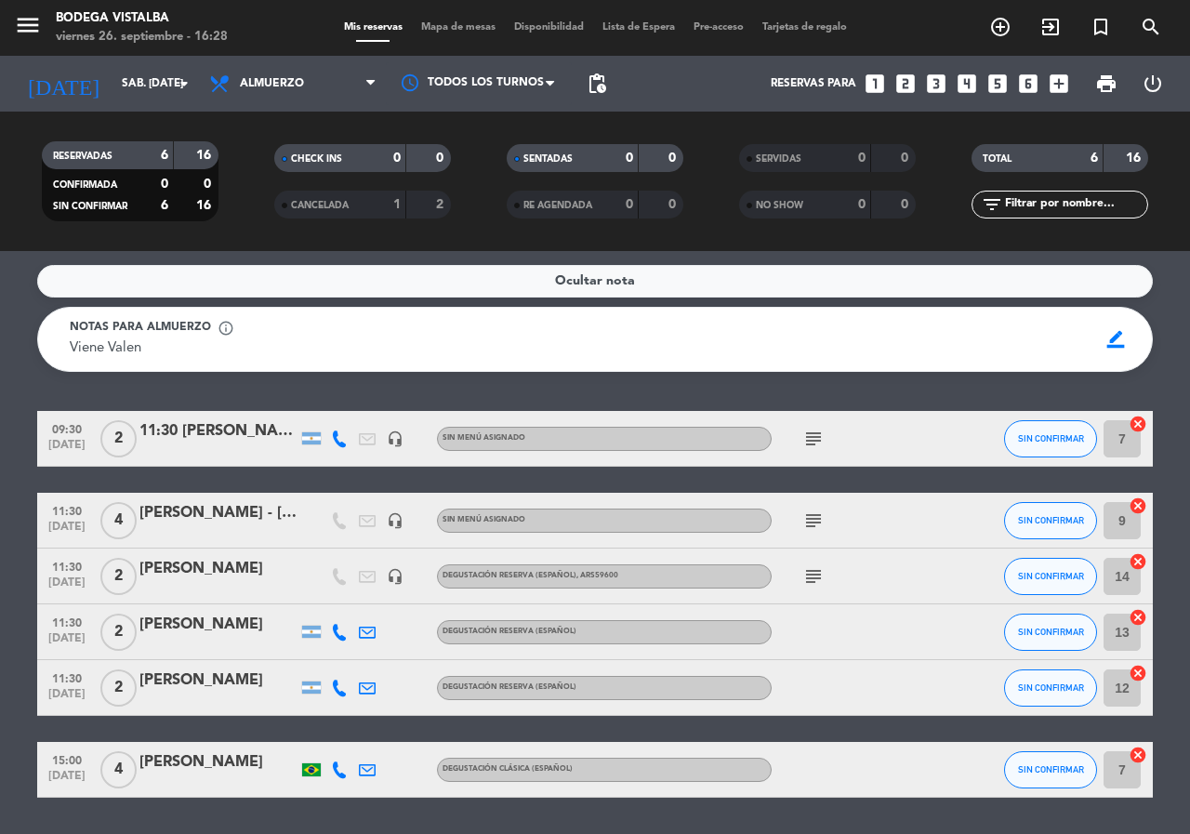
click at [812, 437] on icon "subject" at bounding box center [813, 438] width 22 height 22
click at [113, 78] on input "sáb. [DATE]" at bounding box center [186, 84] width 148 height 32
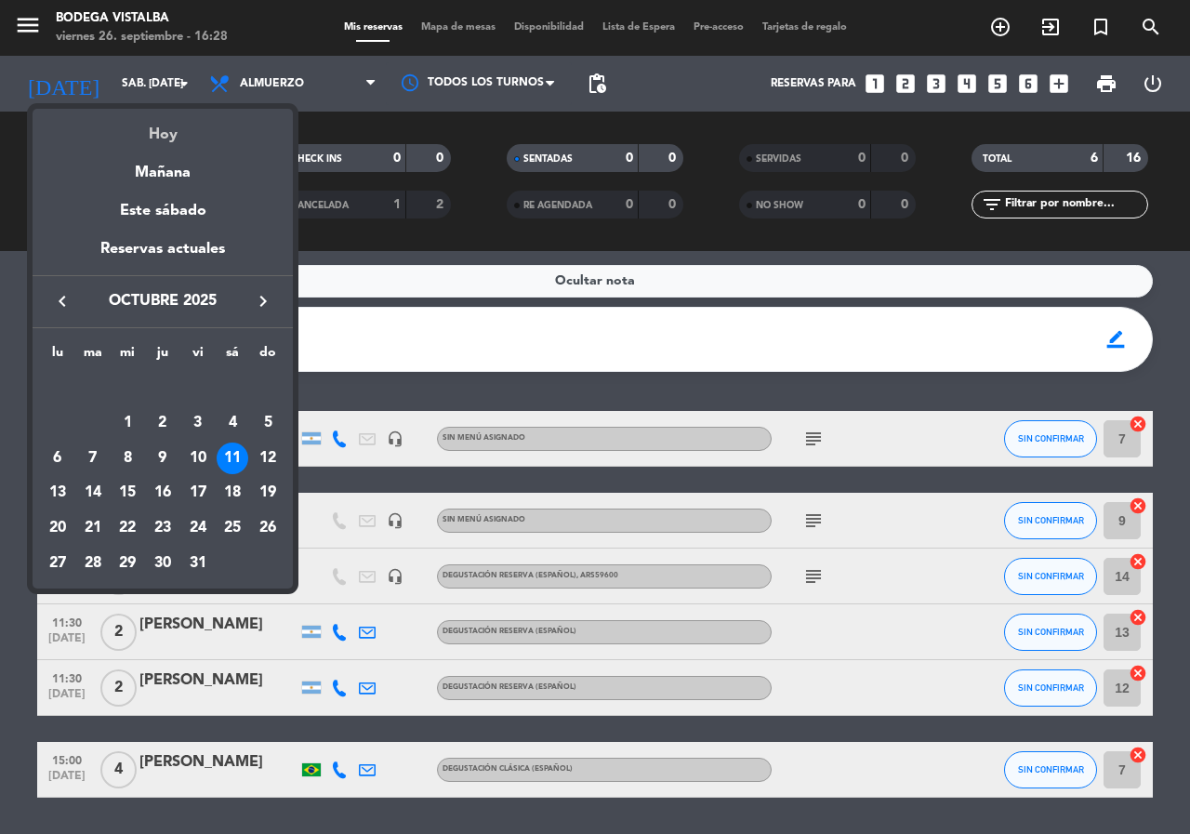
click at [126, 124] on div "Hoy" at bounding box center [163, 128] width 260 height 38
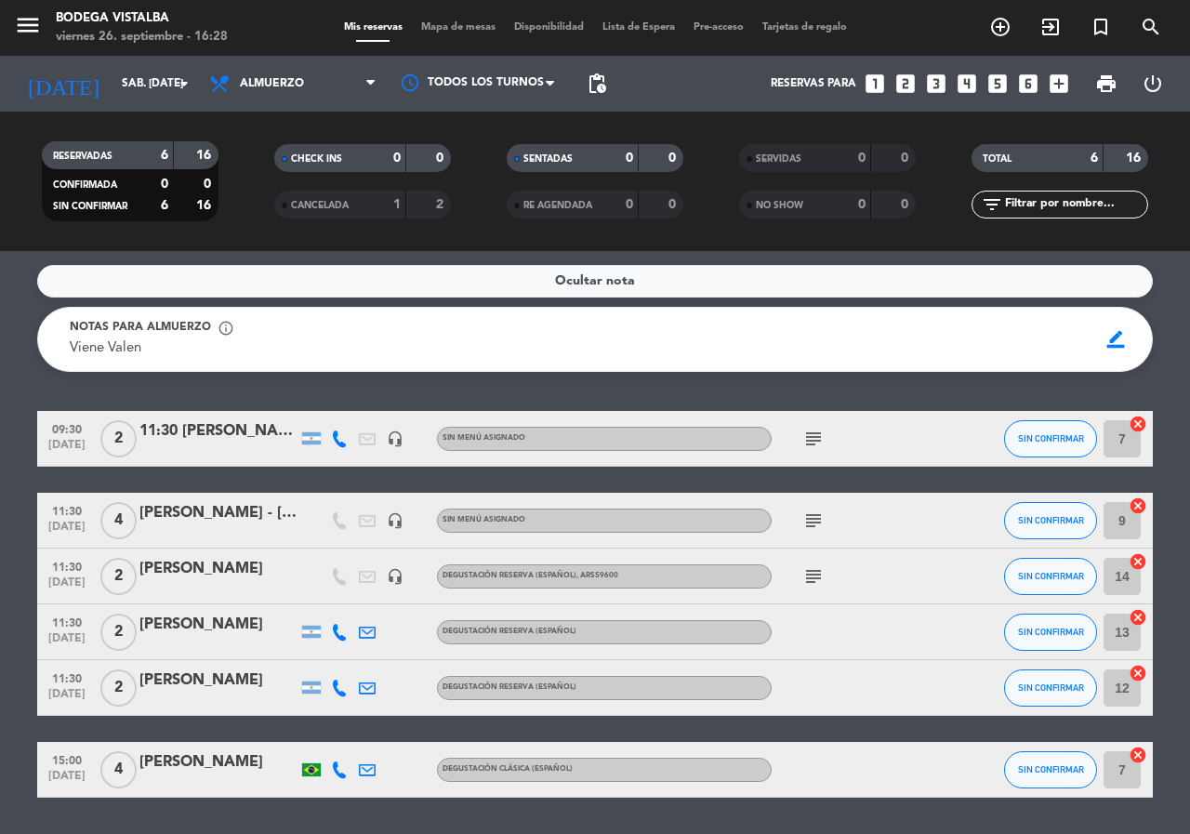
type input "vie. [DATE]"
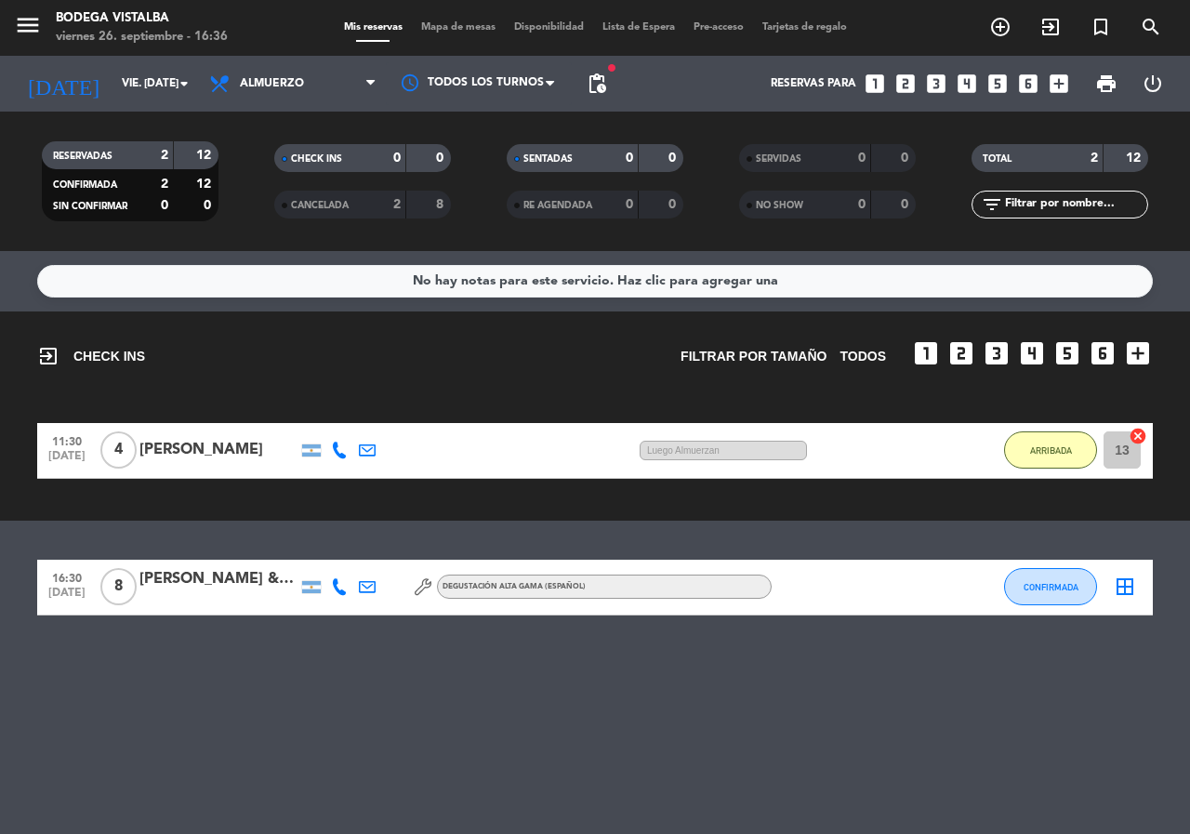
click at [345, 595] on icon at bounding box center [339, 586] width 17 height 17
click at [271, 715] on div "No hay notas para este servicio. Haz clic para agregar una exit_to_app CHECK IN…" at bounding box center [595, 542] width 1190 height 583
click at [18, 26] on icon "menu" at bounding box center [28, 25] width 28 height 28
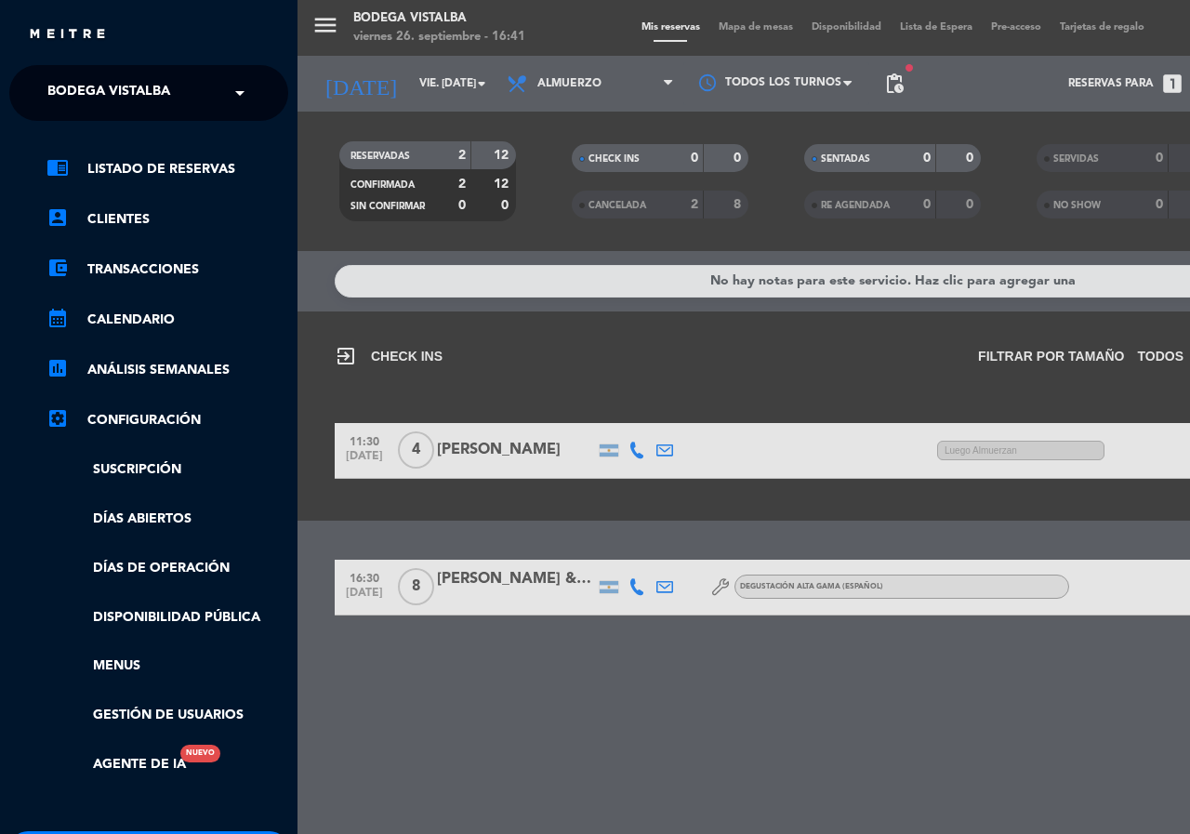
click at [198, 86] on input "text" at bounding box center [150, 93] width 227 height 41
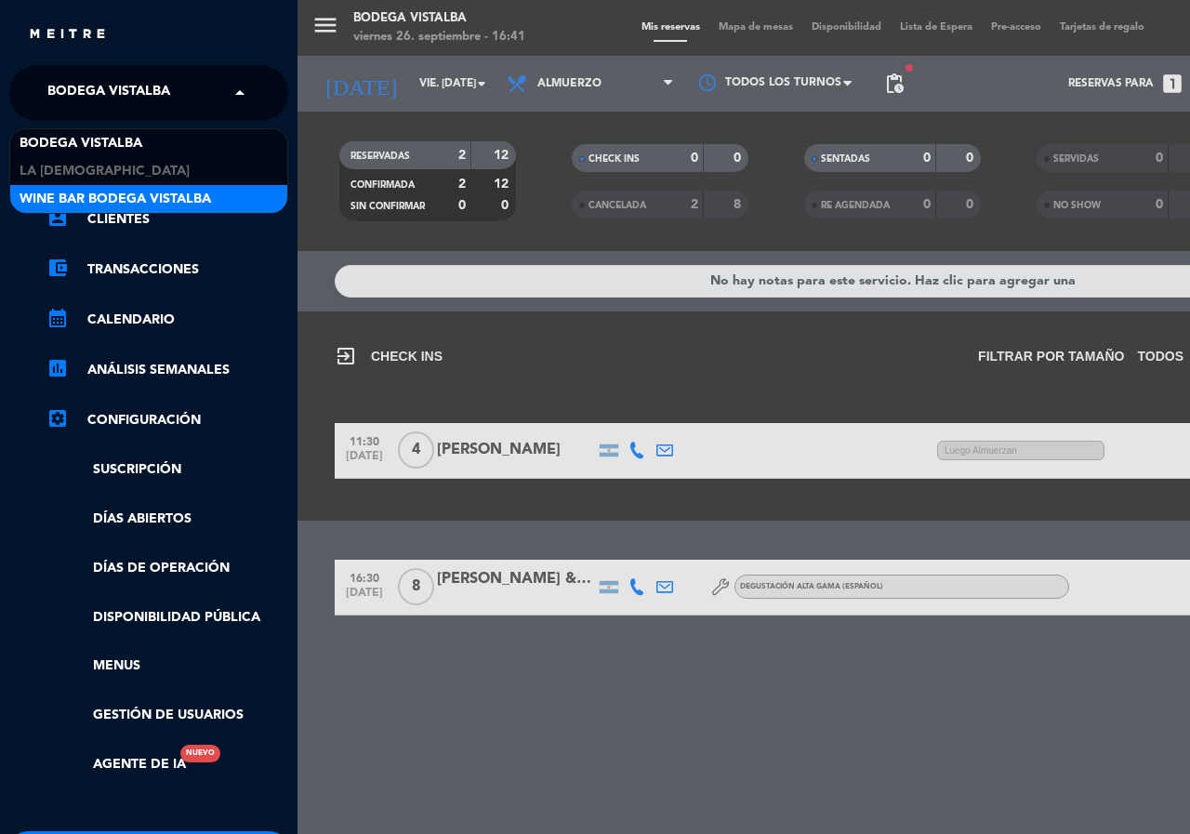
click at [172, 204] on span "Wine Bar Bodega Vistalba" at bounding box center [115, 199] width 191 height 21
